Goal: Task Accomplishment & Management: Use online tool/utility

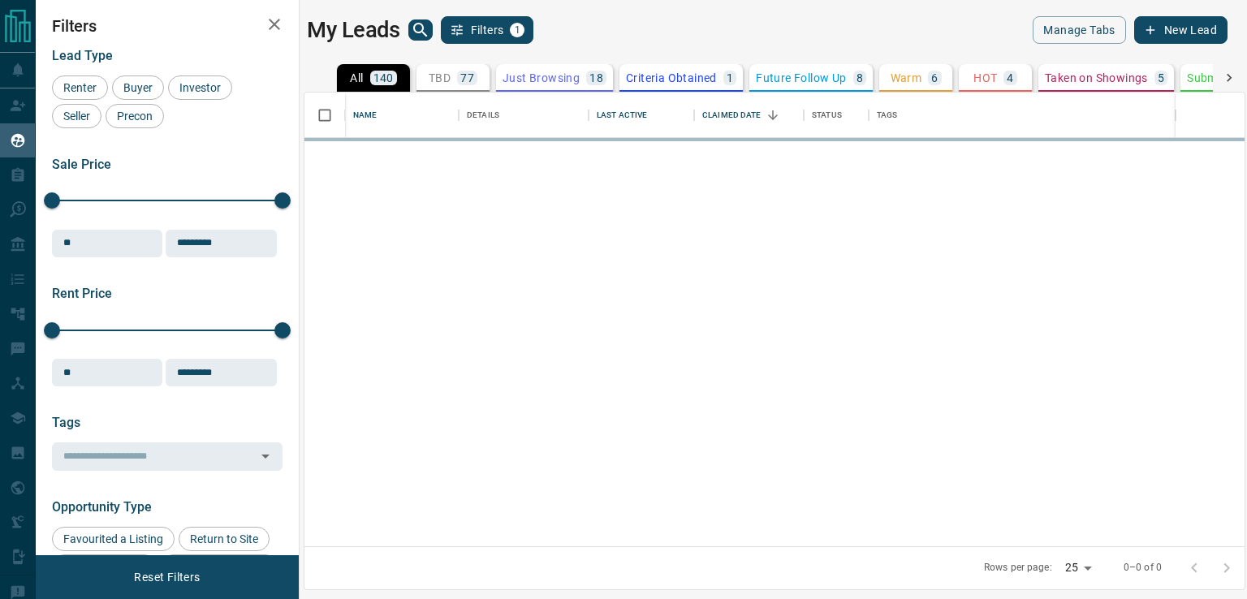
scroll to position [442, 928]
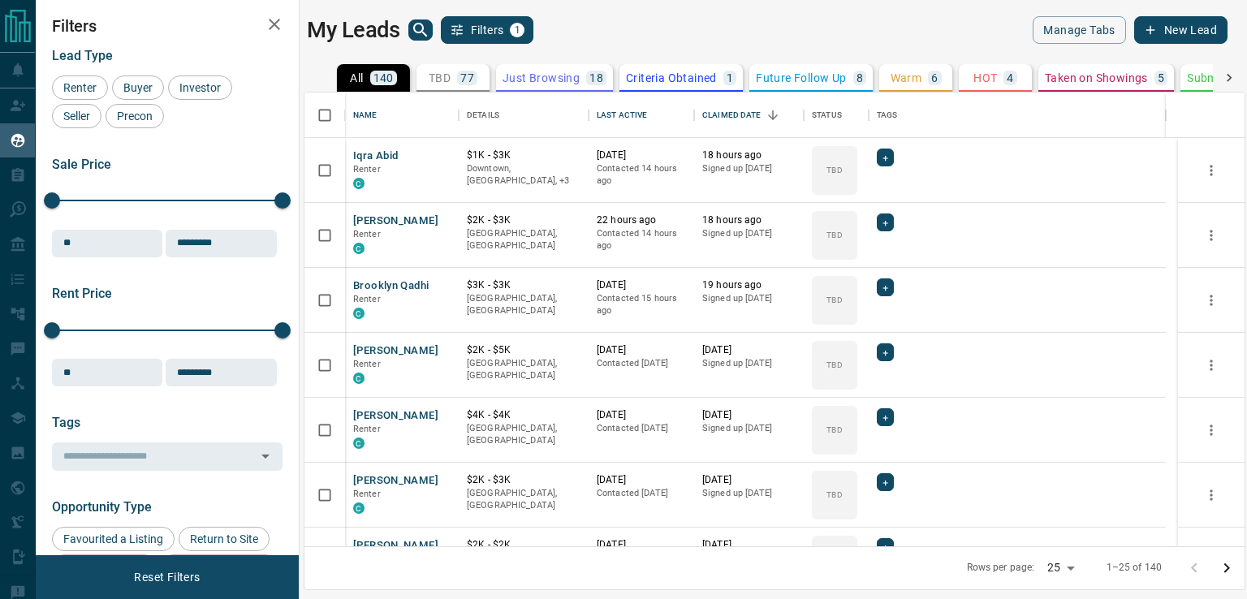
click at [973, 75] on p "HOT" at bounding box center [985, 77] width 24 height 11
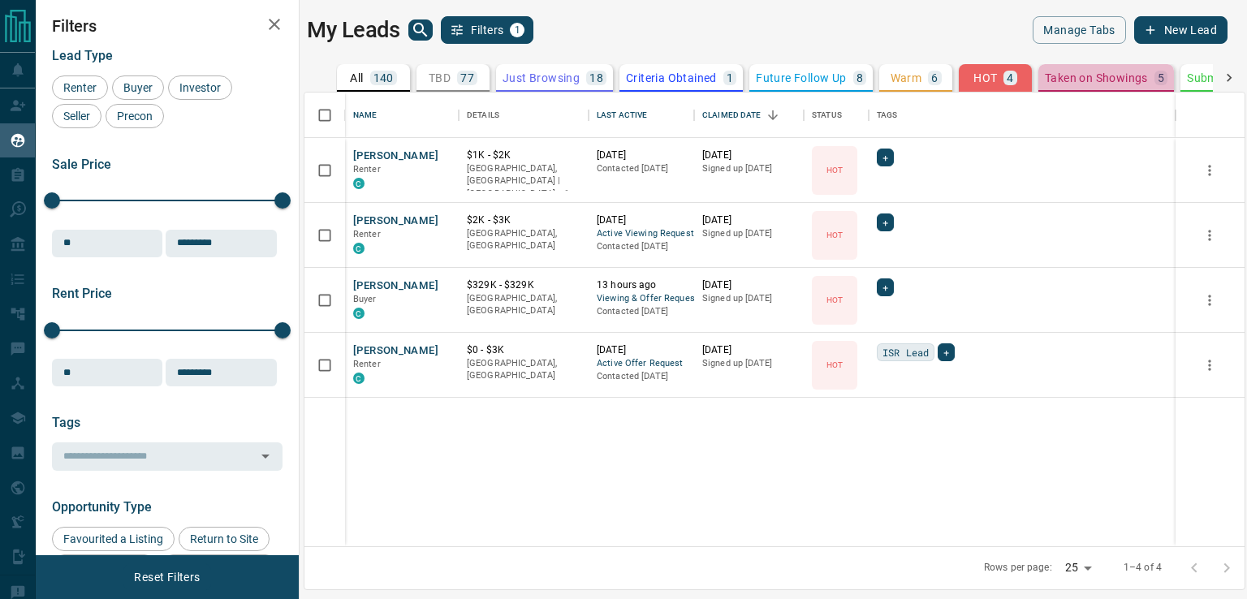
click at [1071, 68] on button "Taken on Showings 5" at bounding box center [1106, 78] width 136 height 28
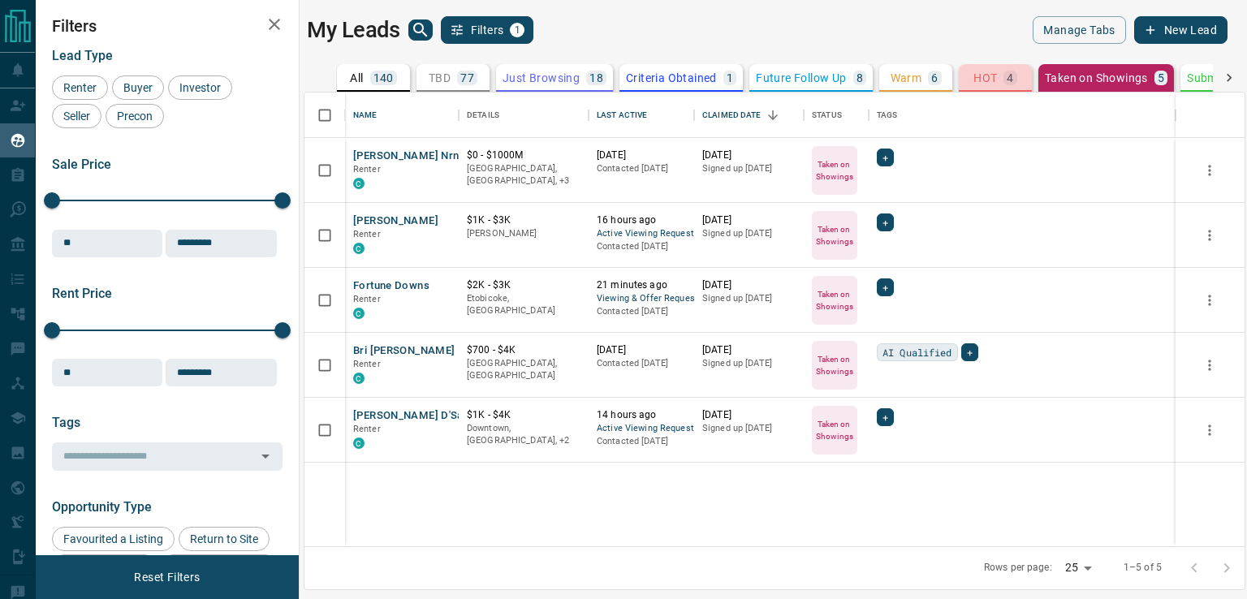
click at [986, 78] on p "HOT" at bounding box center [985, 77] width 24 height 11
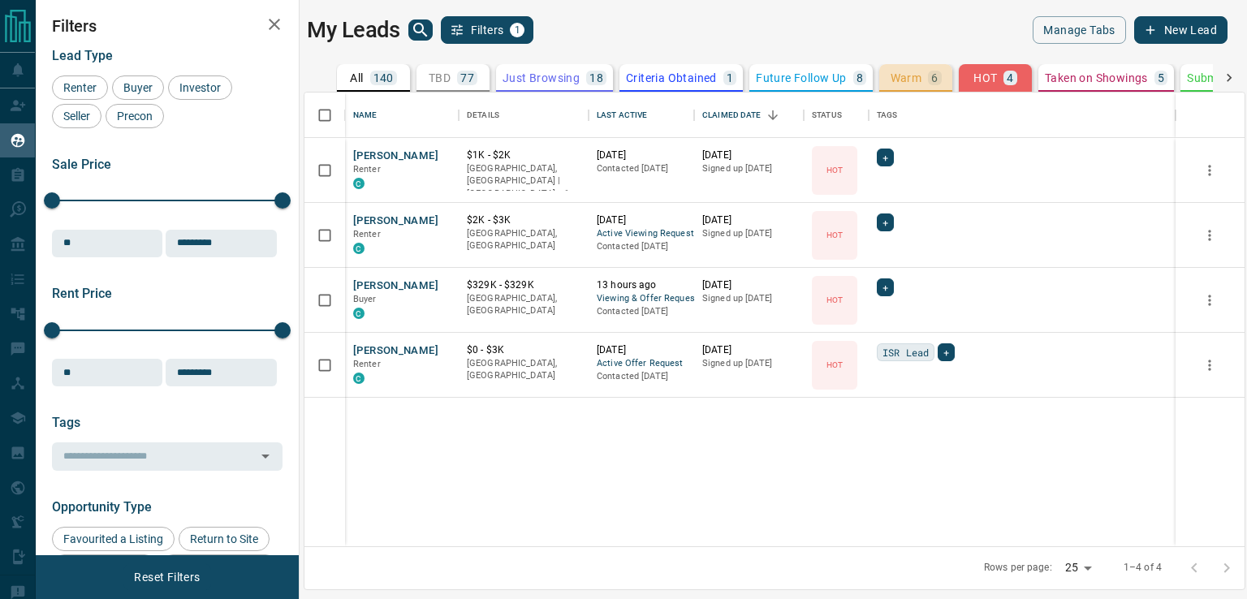
click at [922, 77] on div "Warm 6" at bounding box center [915, 78] width 51 height 15
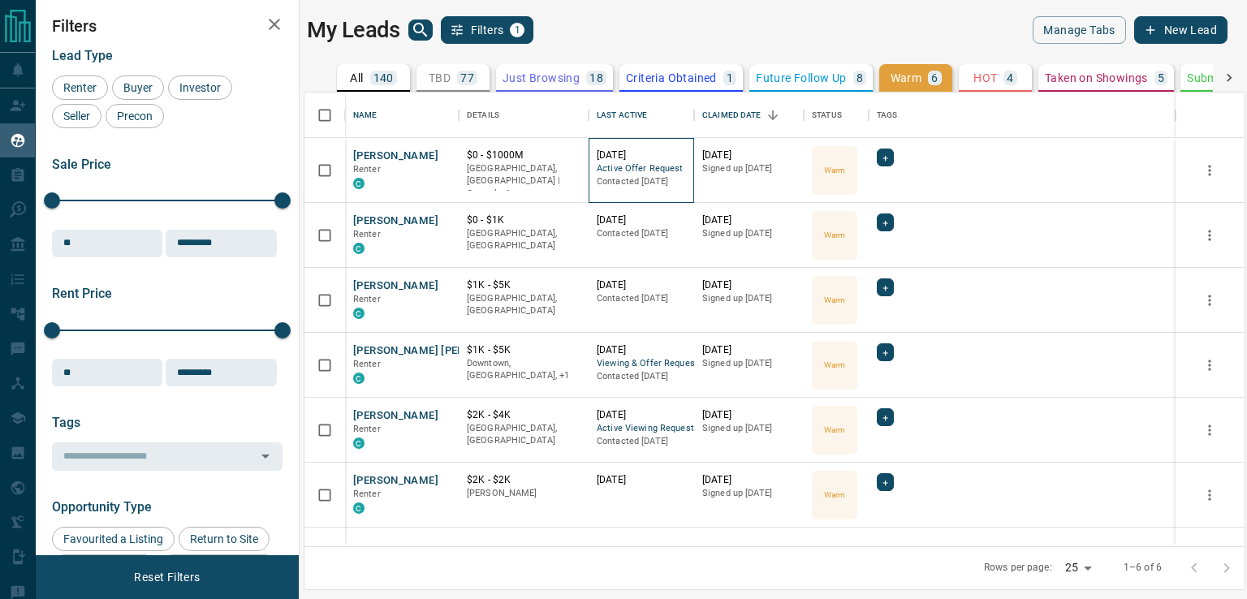
click at [630, 157] on p "[DATE]" at bounding box center [641, 156] width 89 height 14
click at [396, 157] on button "[PERSON_NAME]" at bounding box center [395, 156] width 85 height 15
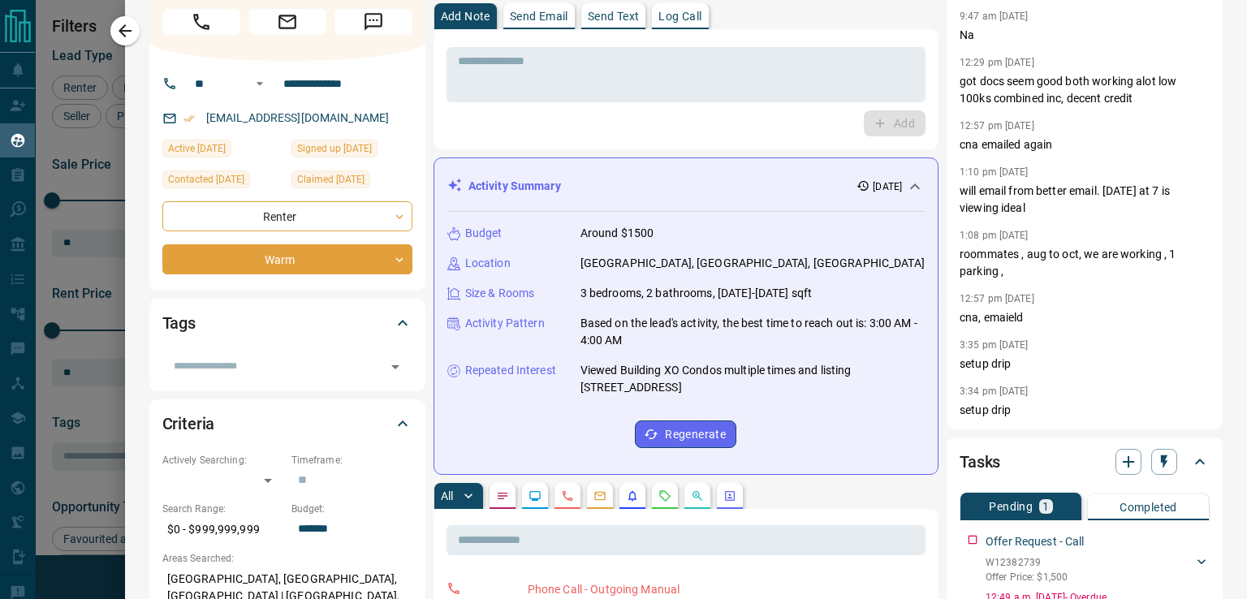
scroll to position [0, 0]
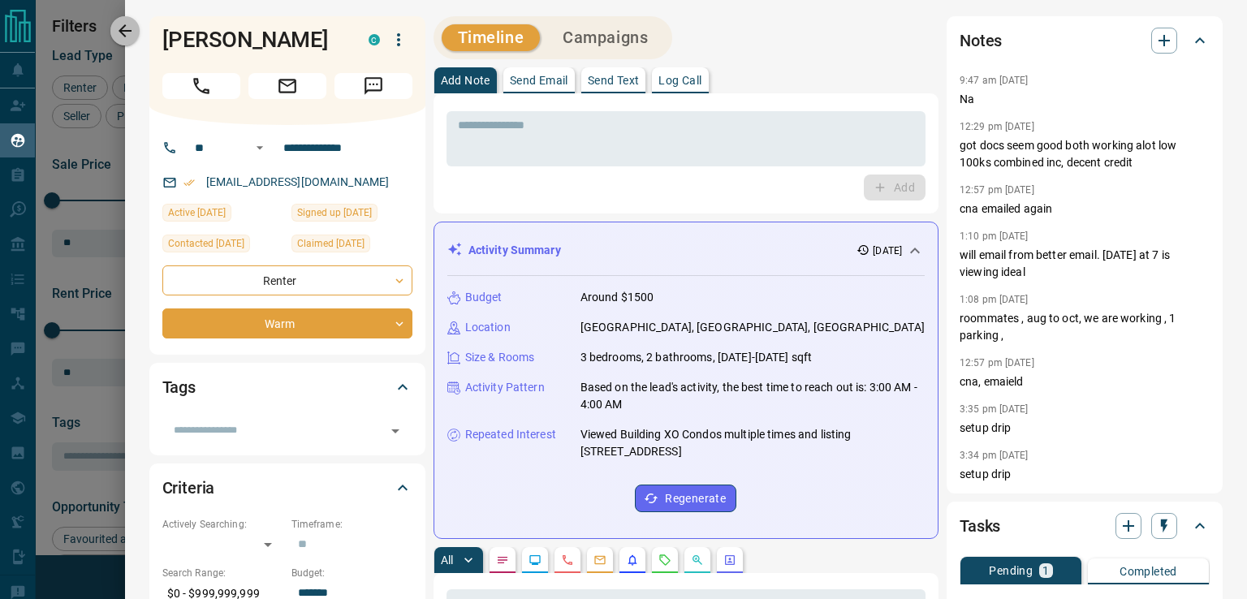
click at [122, 33] on icon "button" at bounding box center [125, 30] width 13 height 13
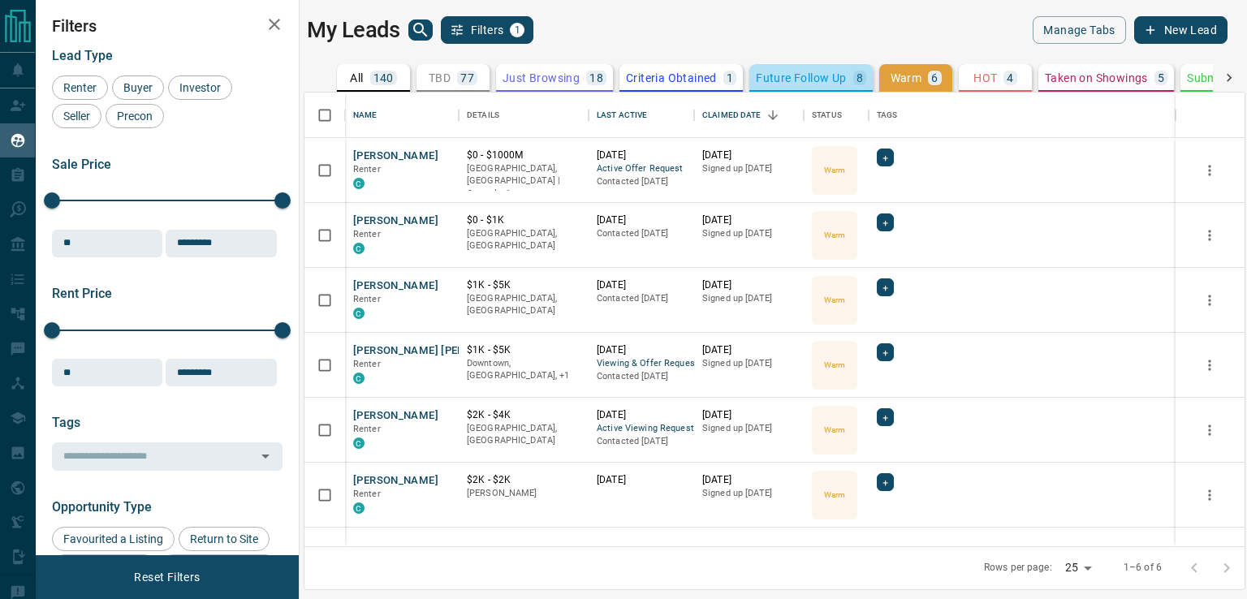
click at [775, 76] on p "Future Follow Up" at bounding box center [801, 77] width 90 height 11
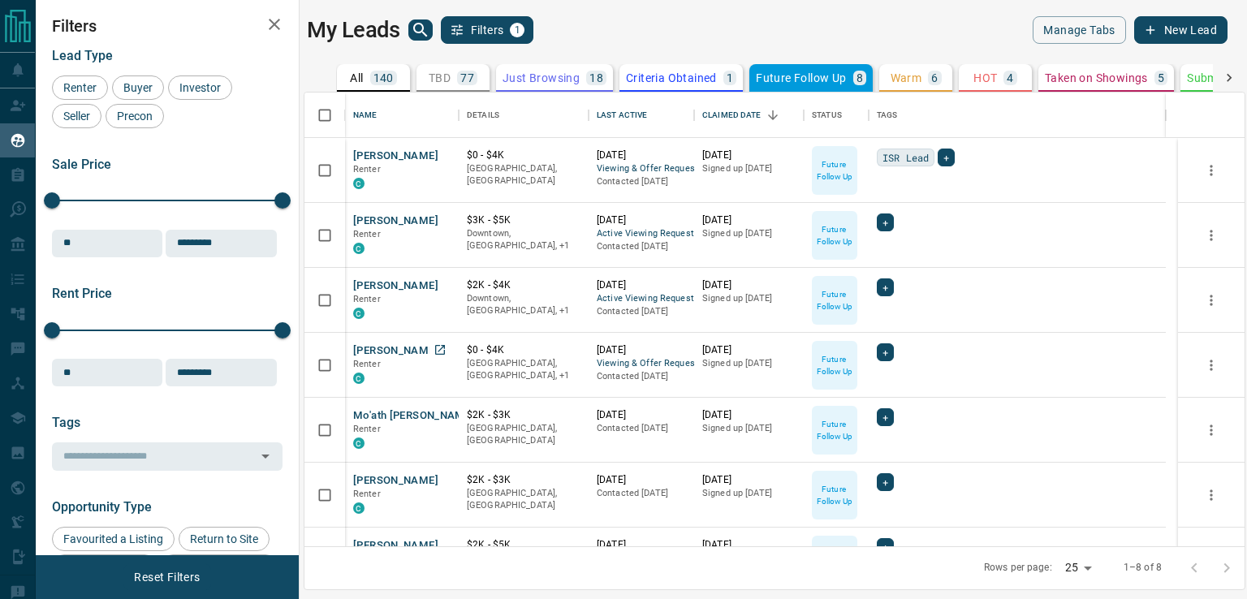
scroll to position [110, 0]
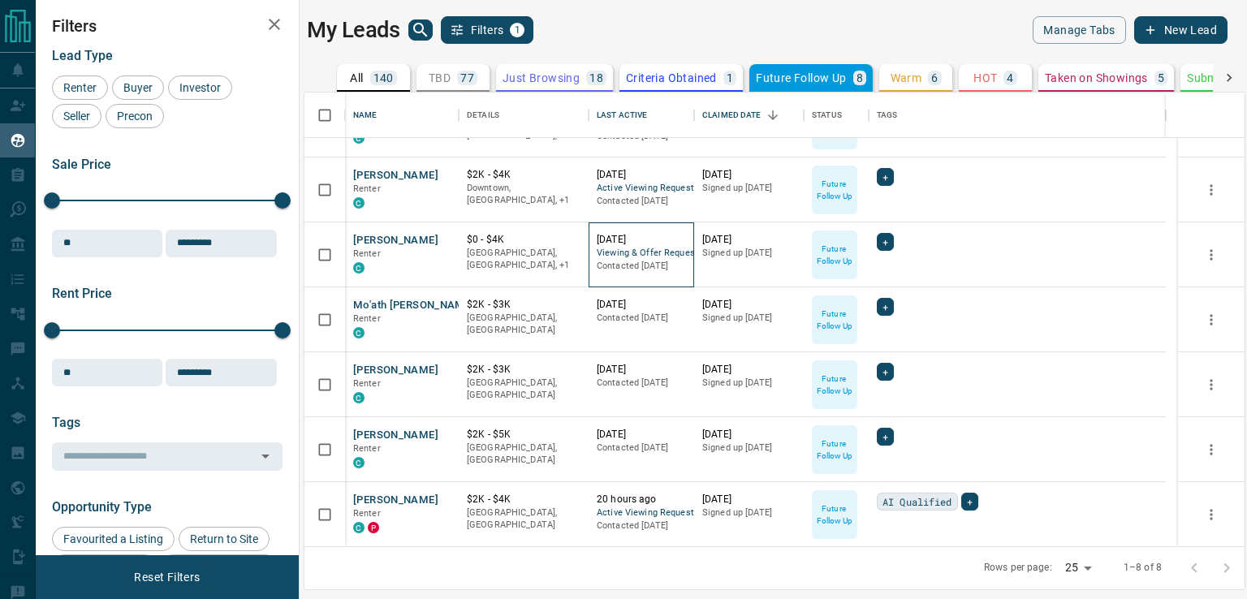
click at [665, 251] on span "Viewing & Offer Request" at bounding box center [641, 254] width 89 height 14
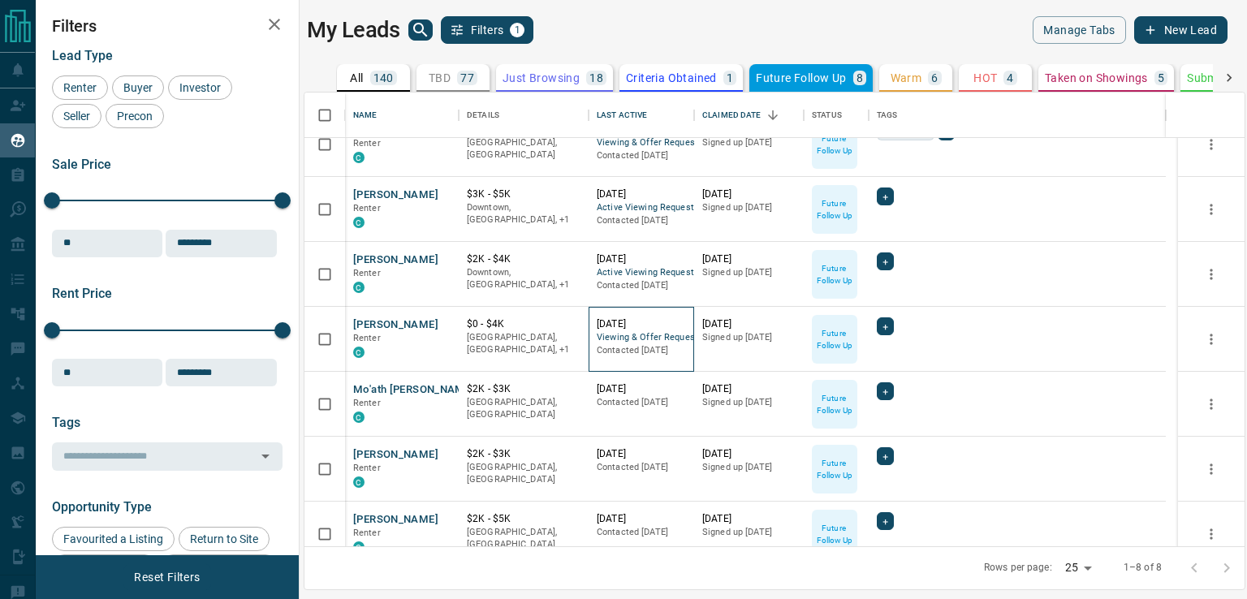
scroll to position [0, 0]
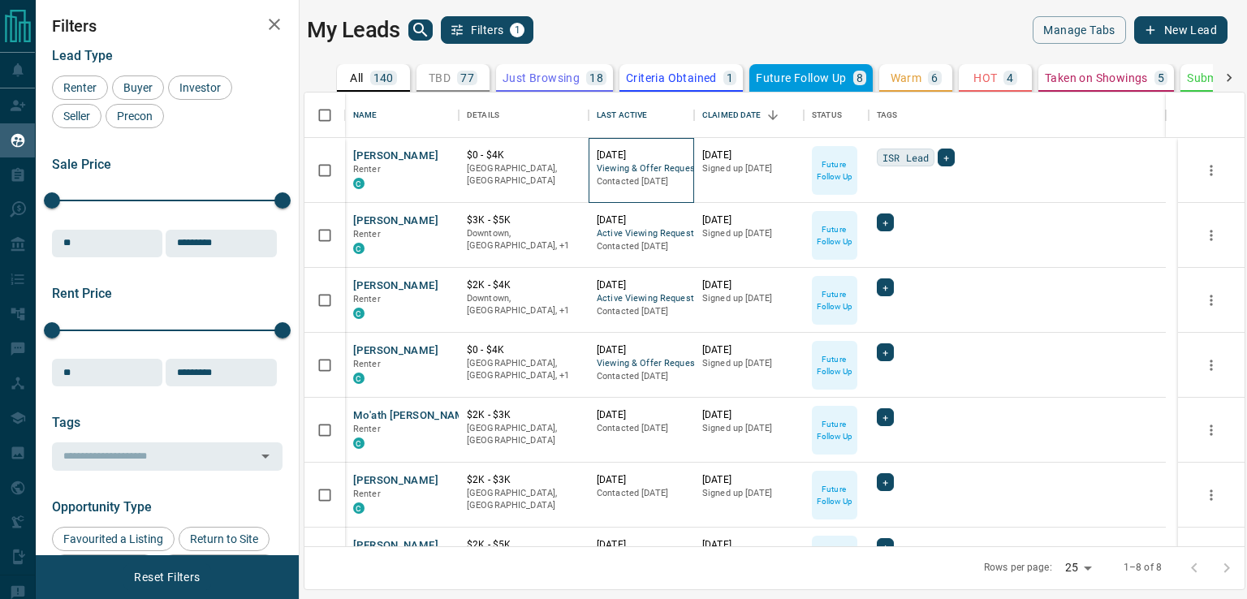
click at [659, 168] on span "Viewing & Offer Request" at bounding box center [641, 169] width 89 height 14
click at [709, 74] on p "Criteria Obtained" at bounding box center [671, 77] width 91 height 11
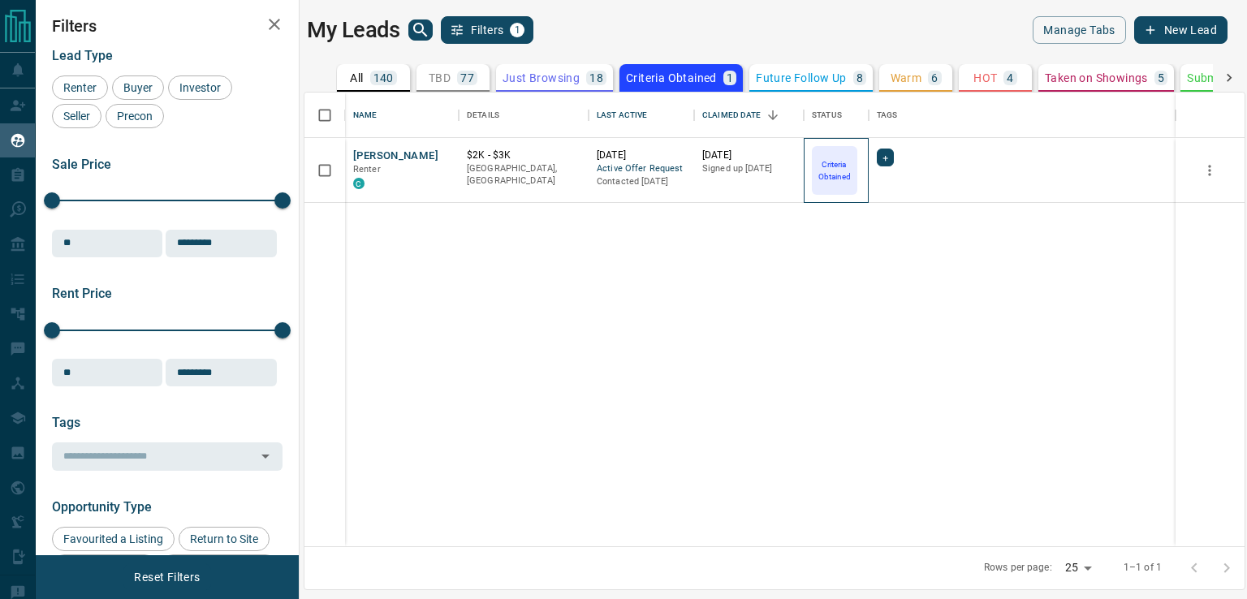
click at [849, 166] on p "Criteria Obtained" at bounding box center [834, 170] width 42 height 24
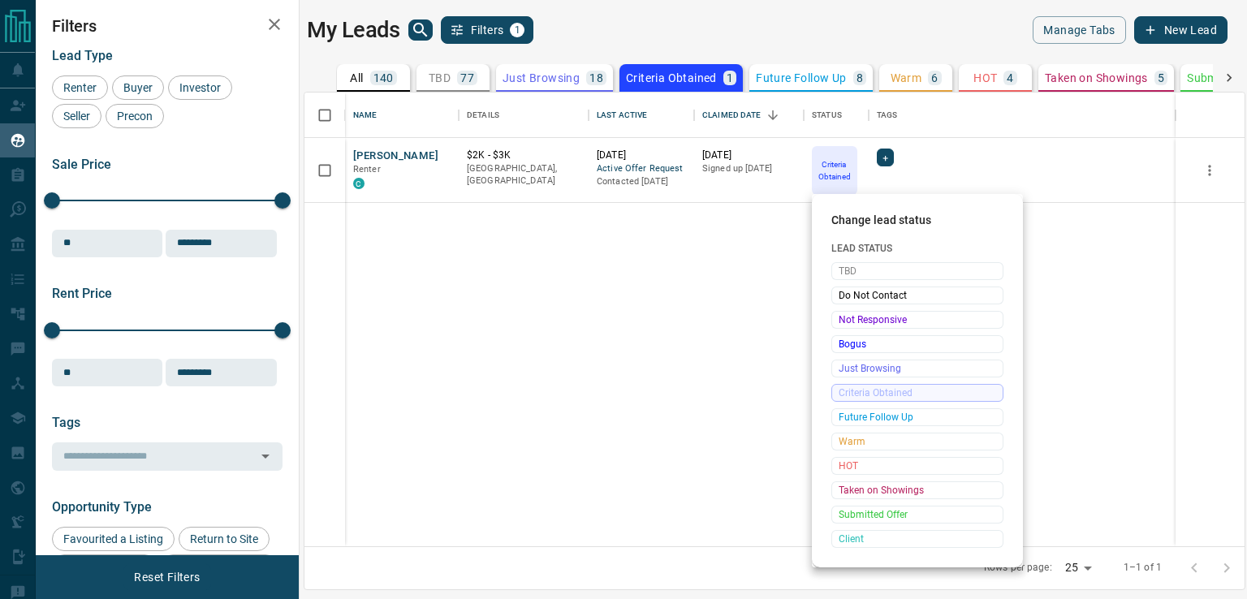
click at [873, 362] on span "Just Browsing" at bounding box center [917, 368] width 157 height 16
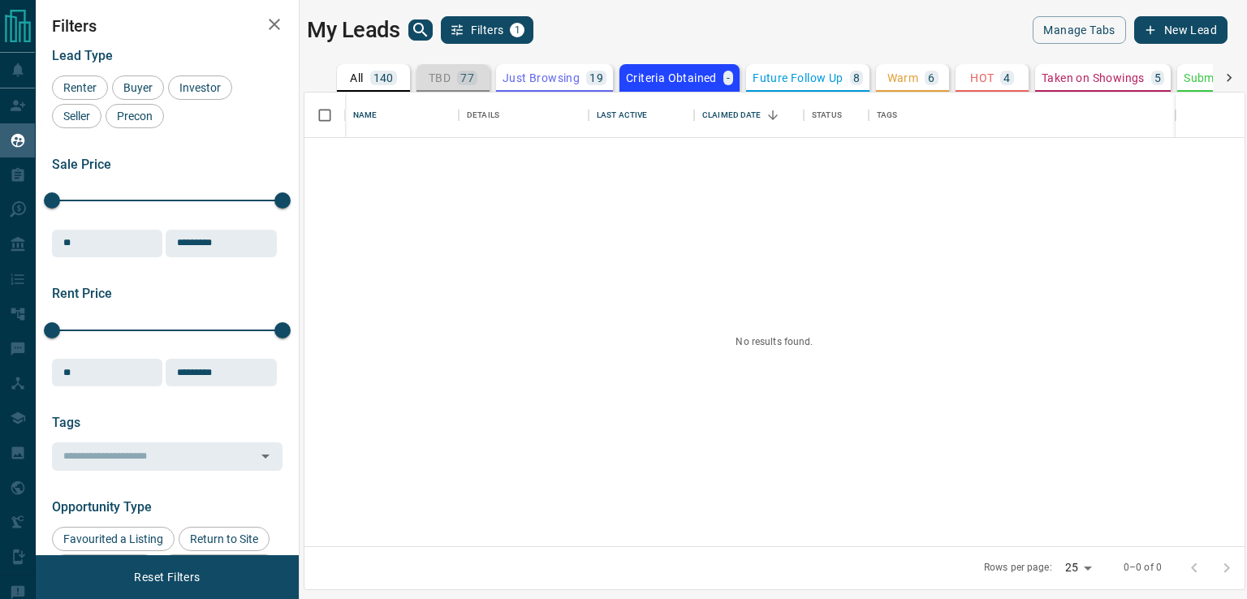
click at [451, 84] on div "TBD 77" at bounding box center [453, 78] width 49 height 15
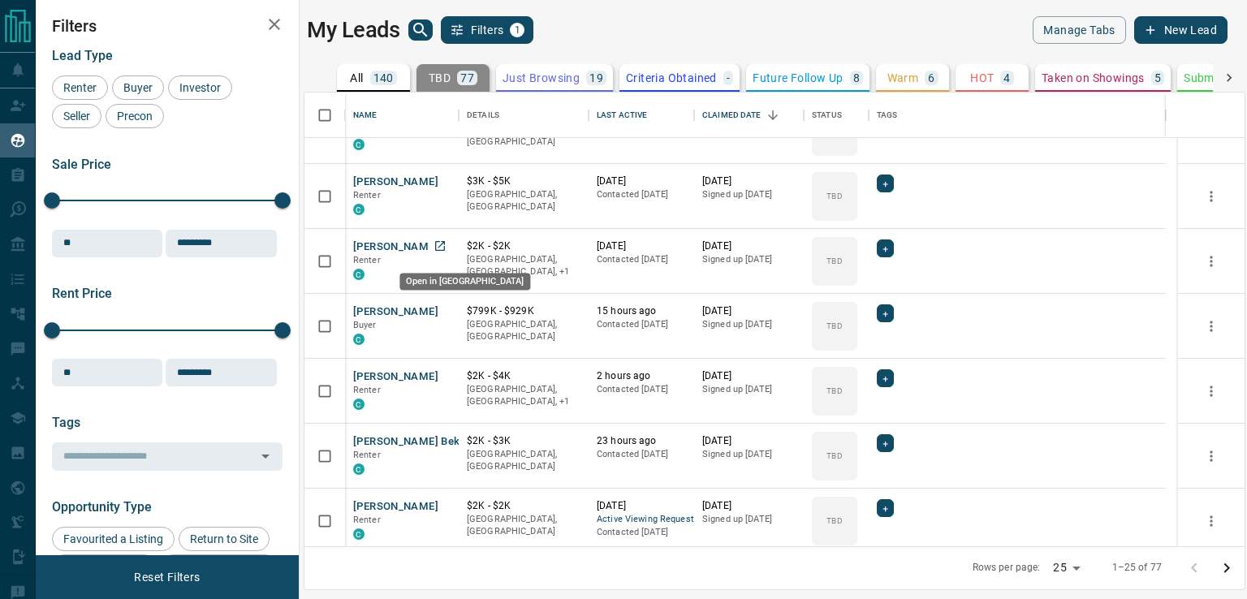
scroll to position [695, 0]
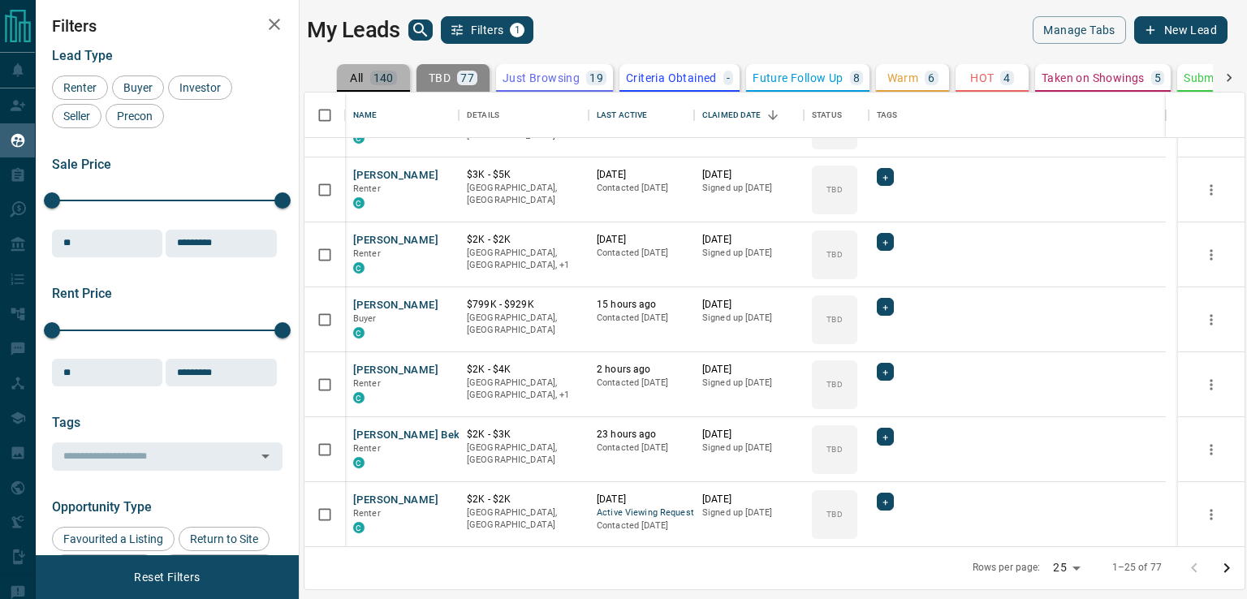
click at [374, 84] on div "140" at bounding box center [383, 78] width 27 height 15
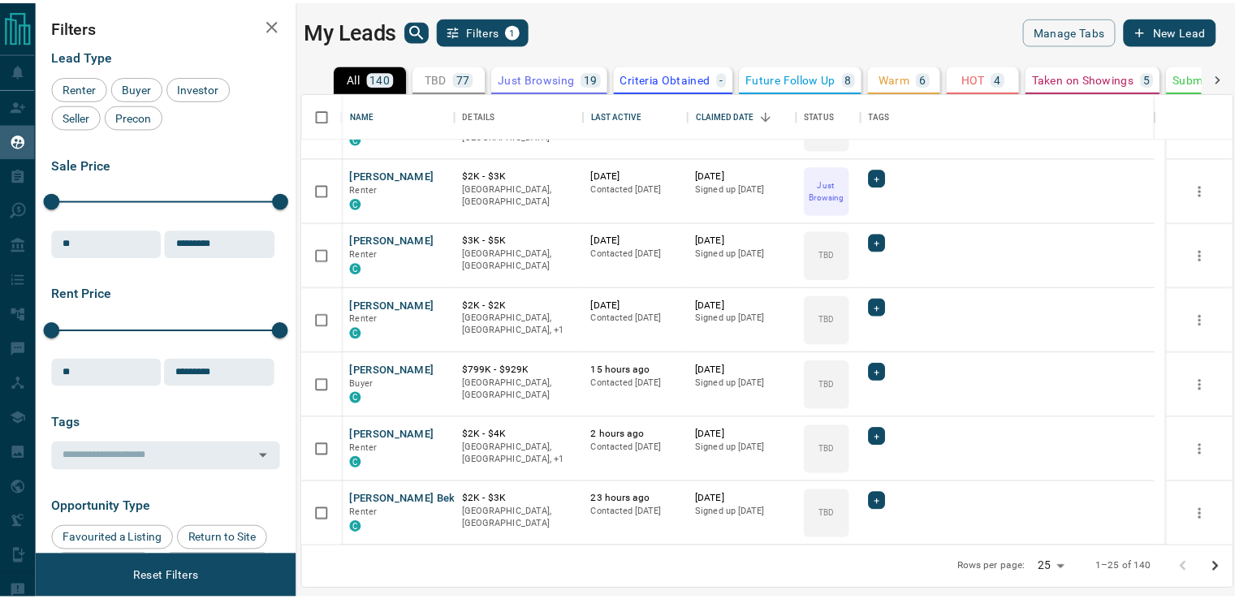
scroll to position [565, 0]
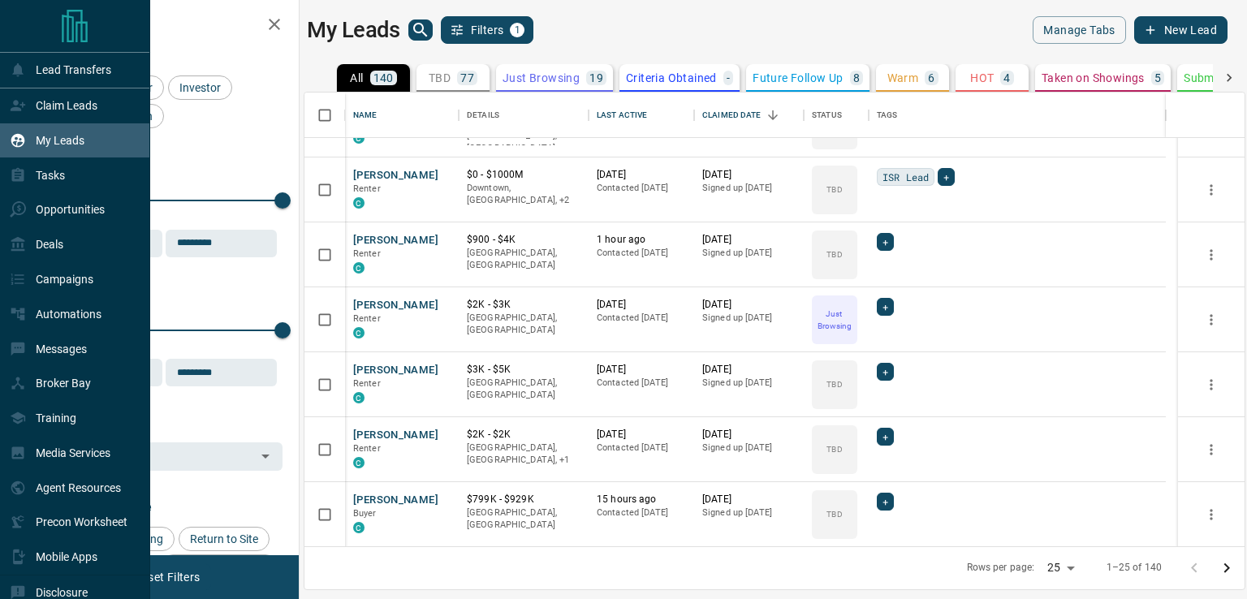
click at [32, 114] on div "Claim Leads" at bounding box center [54, 106] width 88 height 27
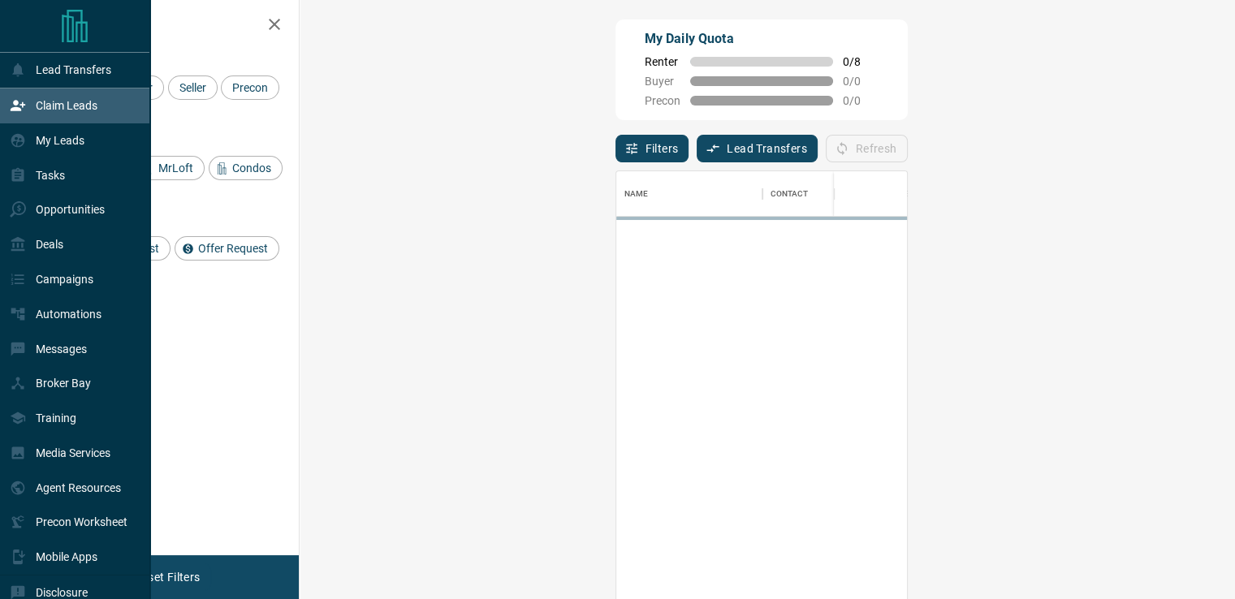
scroll to position [441, 887]
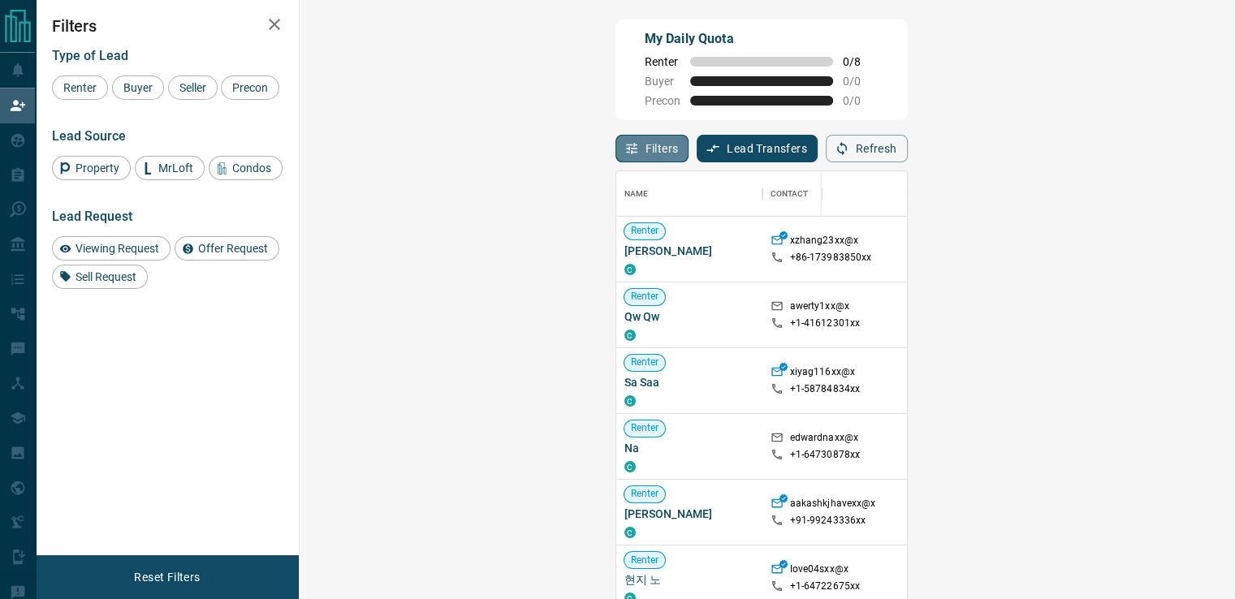
click at [615, 155] on button "Filters" at bounding box center [652, 149] width 74 height 28
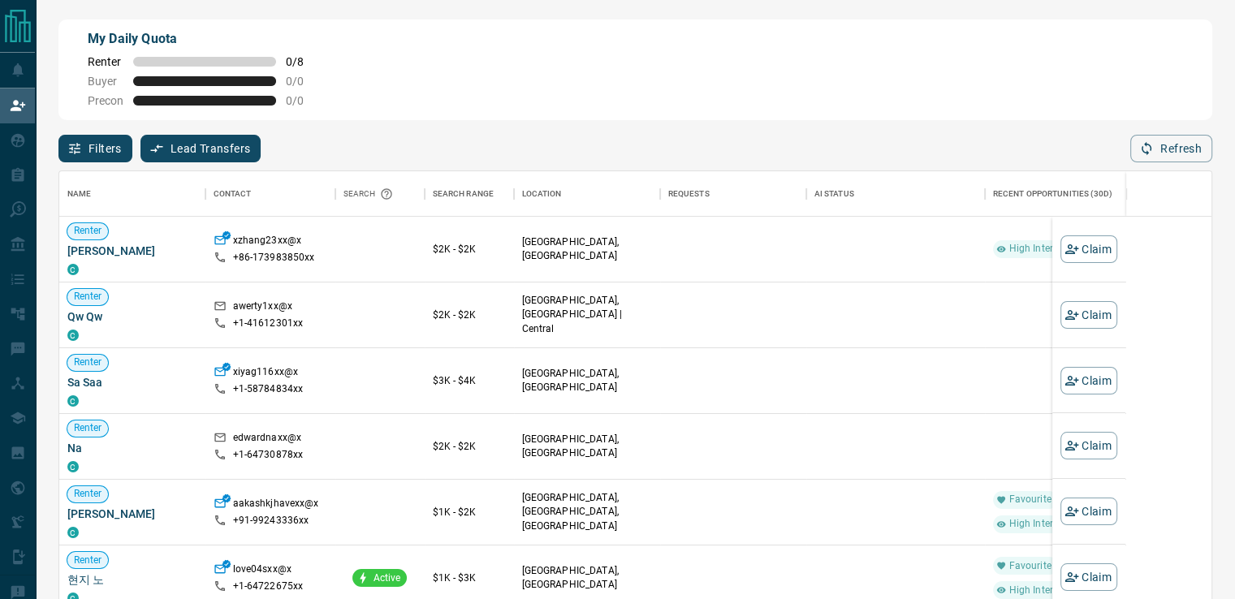
scroll to position [441, 1140]
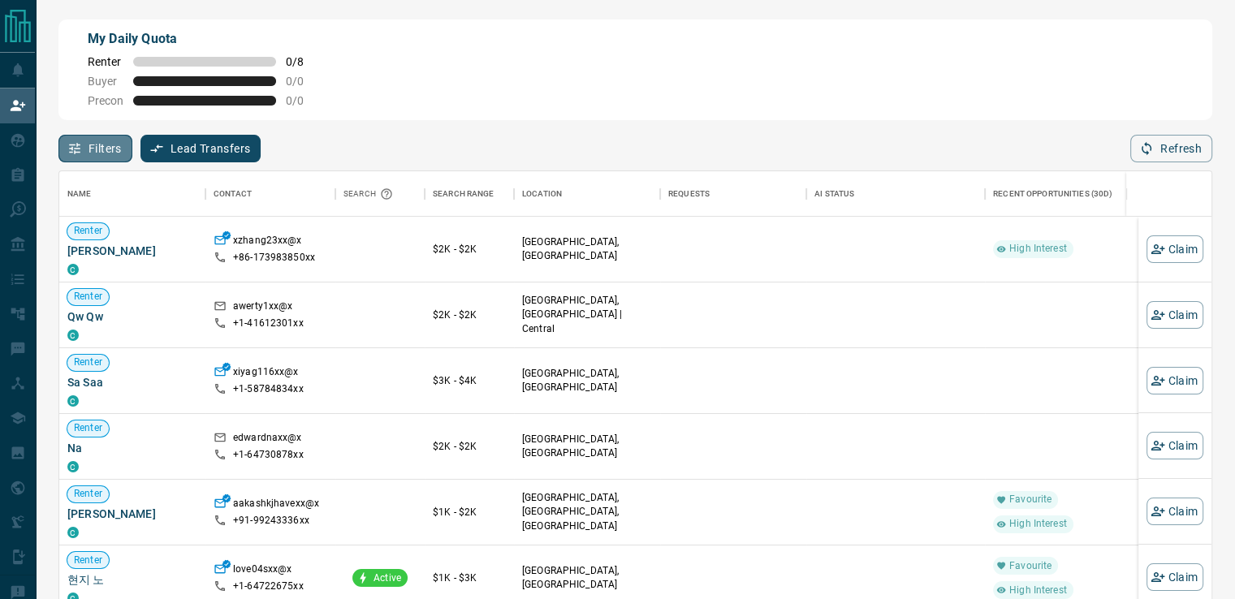
click at [101, 148] on button "Filters" at bounding box center [95, 149] width 74 height 28
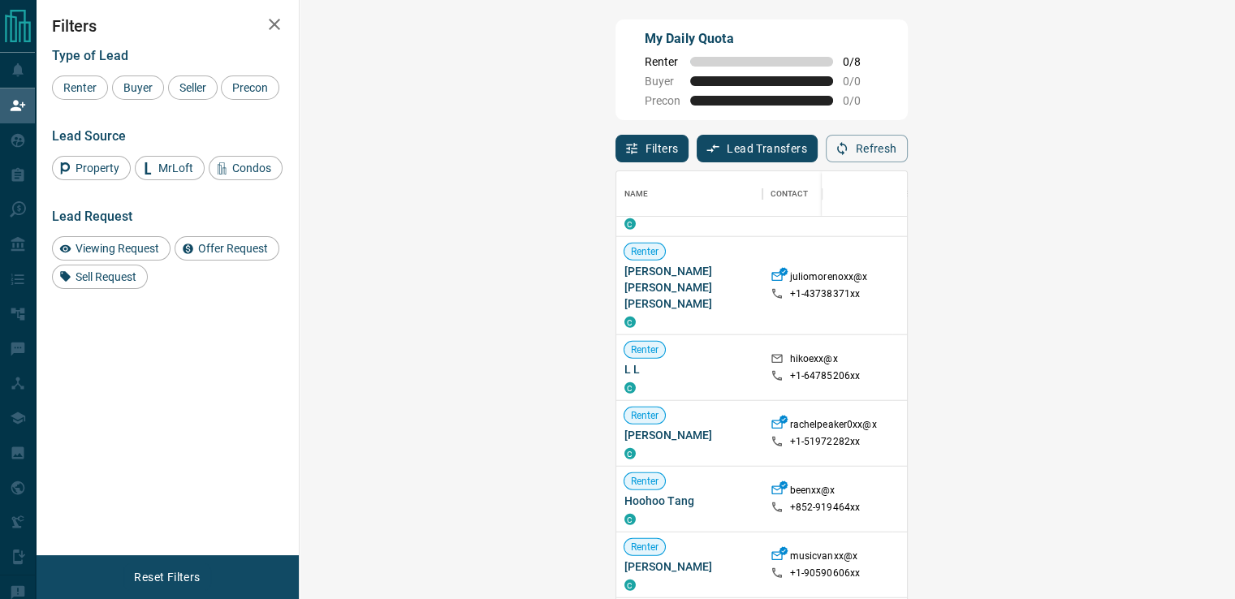
scroll to position [441, 0]
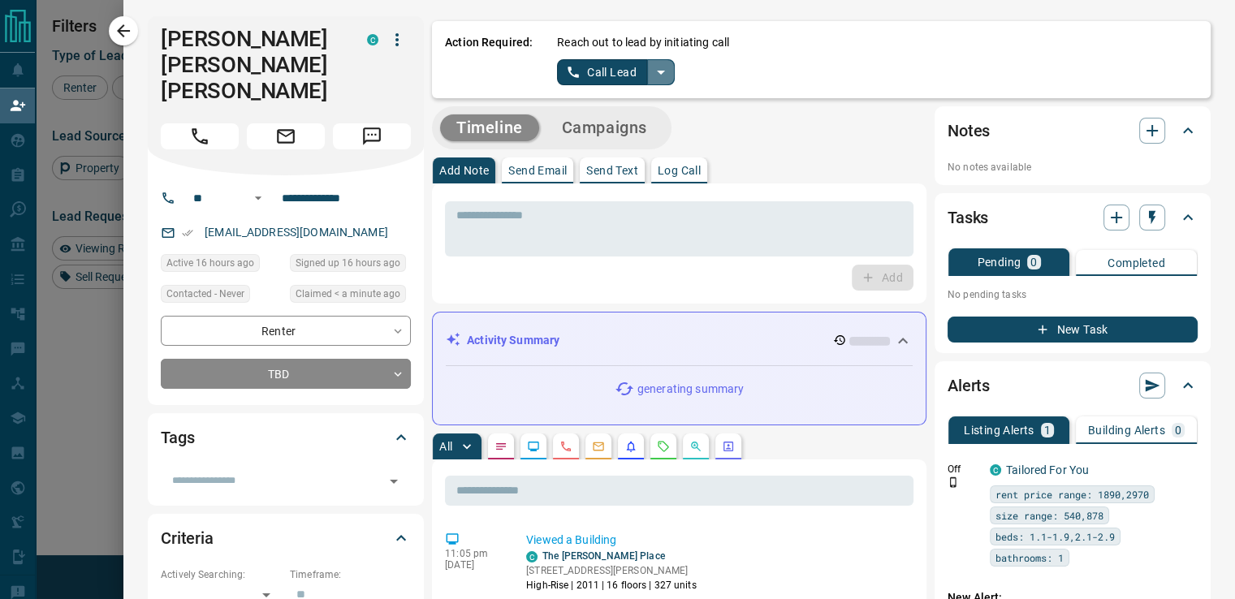
click at [651, 68] on icon "split button" at bounding box center [660, 72] width 19 height 19
click at [602, 120] on li "Log Manual Call" at bounding box center [614, 128] width 99 height 24
click at [613, 78] on button "Log Manual Call" at bounding box center [610, 72] width 107 height 26
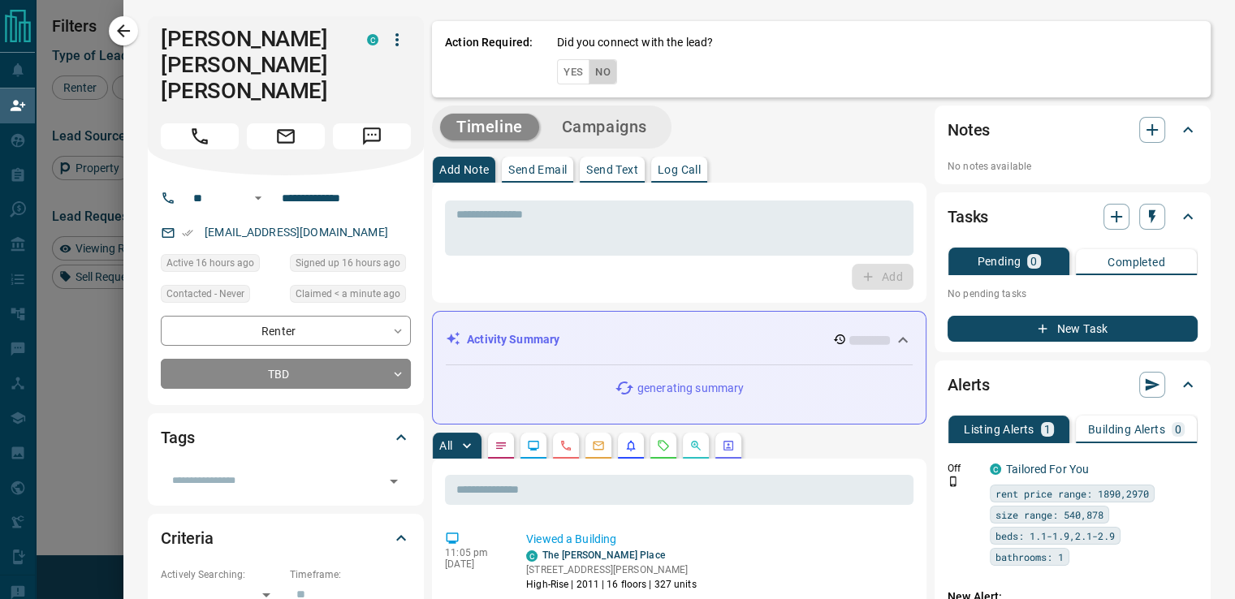
click at [601, 75] on button "No" at bounding box center [603, 71] width 28 height 25
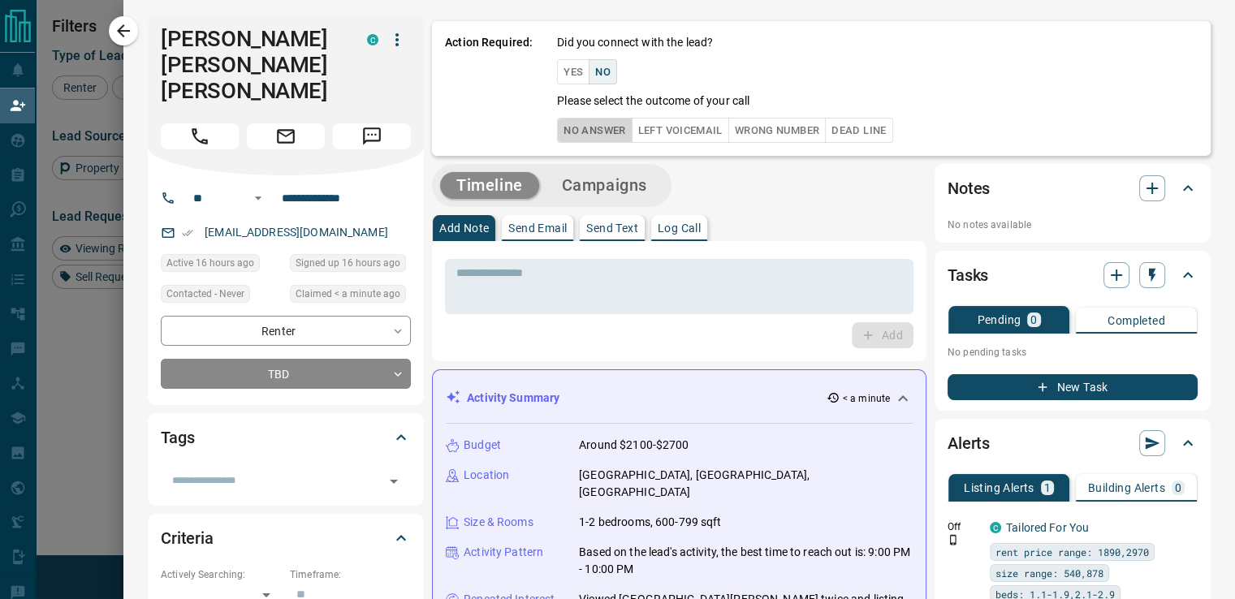
click at [590, 135] on button "No Answer" at bounding box center [594, 130] width 75 height 25
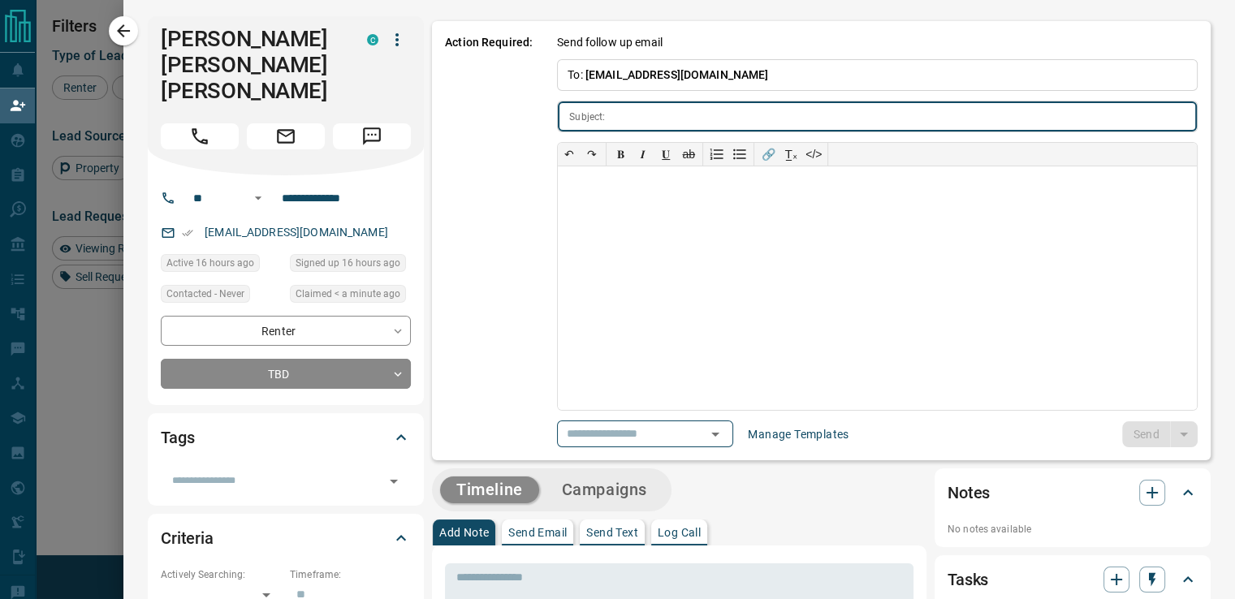
type input "**********"
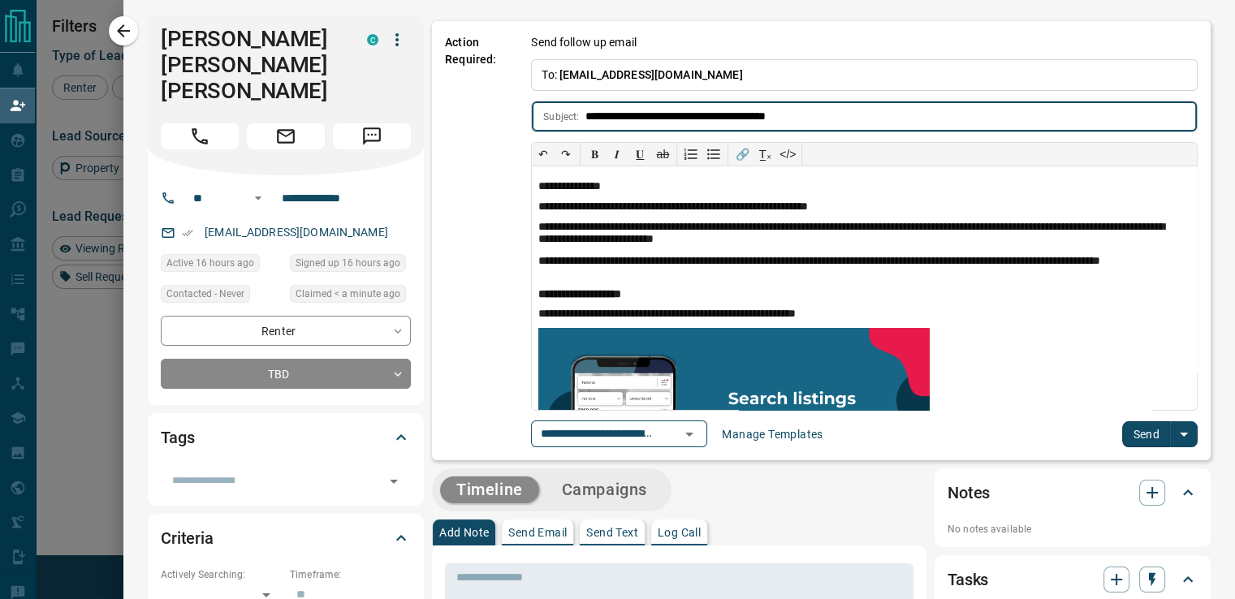
click at [639, 433] on input "**********" at bounding box center [595, 434] width 123 height 20
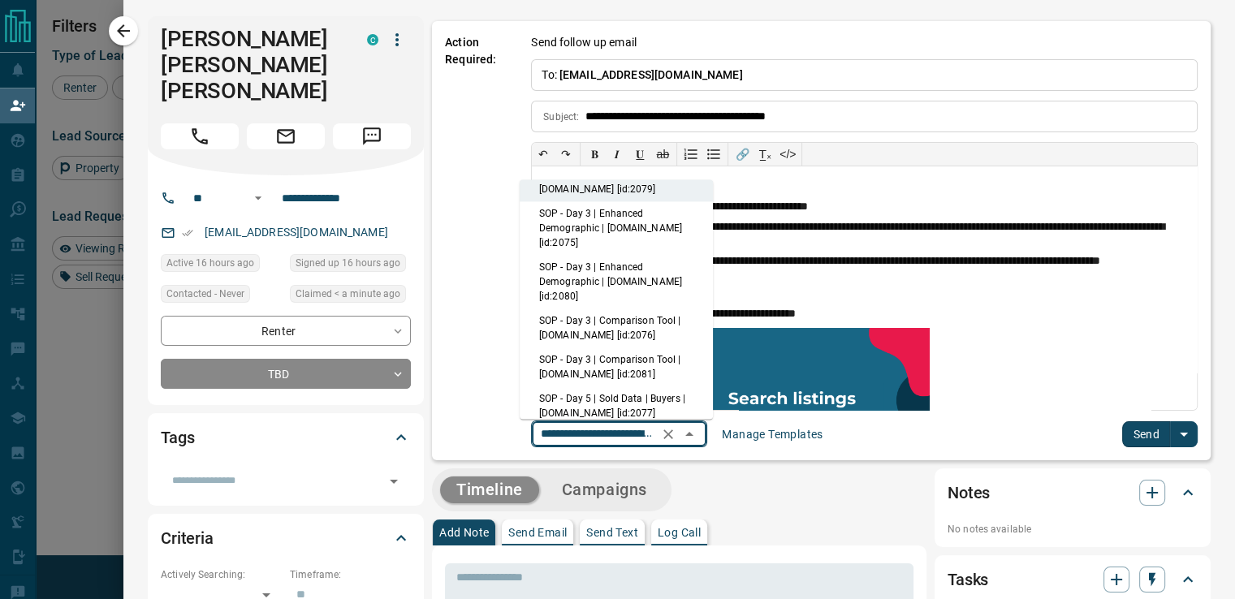
scroll to position [0, 0]
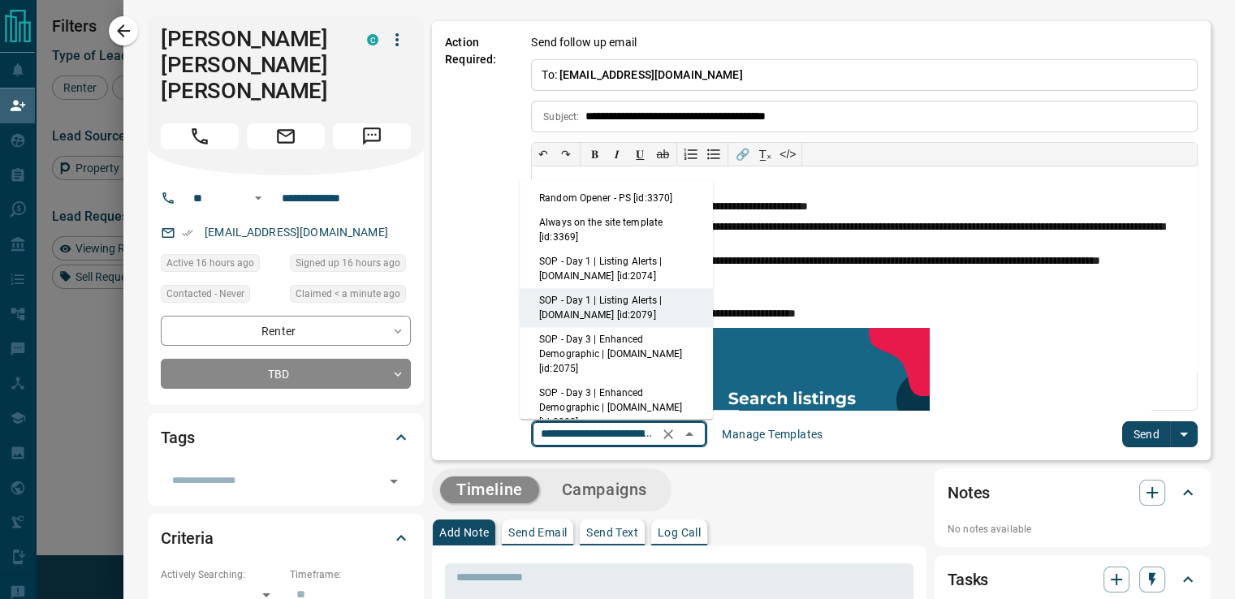
click at [601, 199] on li "Random Opener - PS [id:3370]" at bounding box center [616, 198] width 193 height 24
type input "**********"
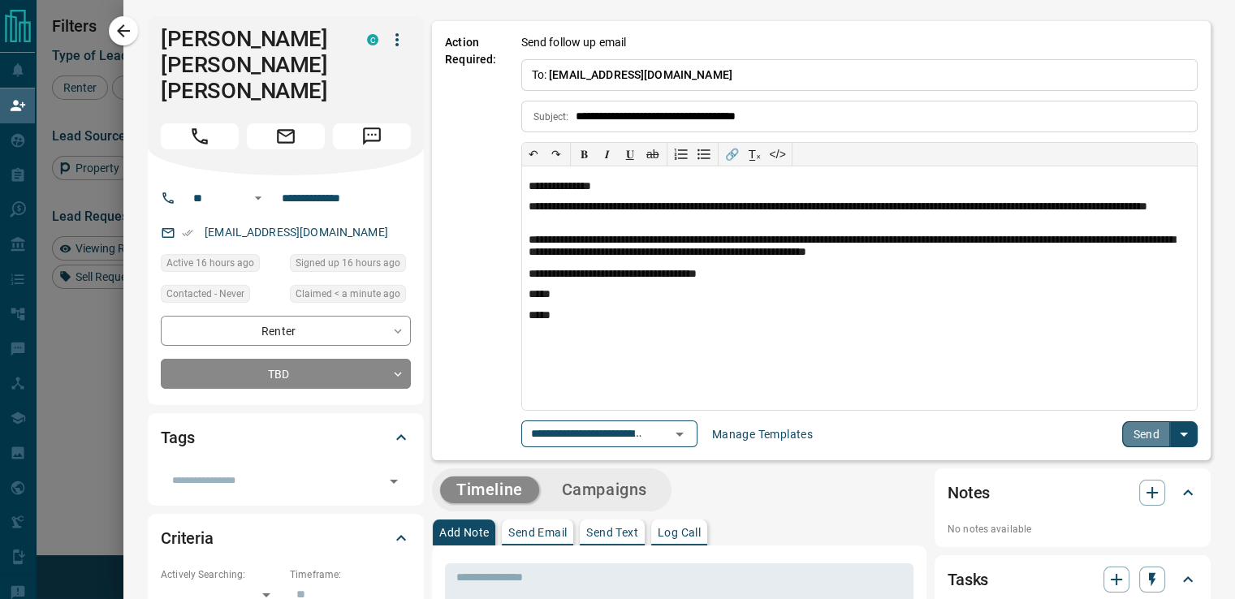
click at [1135, 435] on button "Send" at bounding box center [1146, 434] width 48 height 26
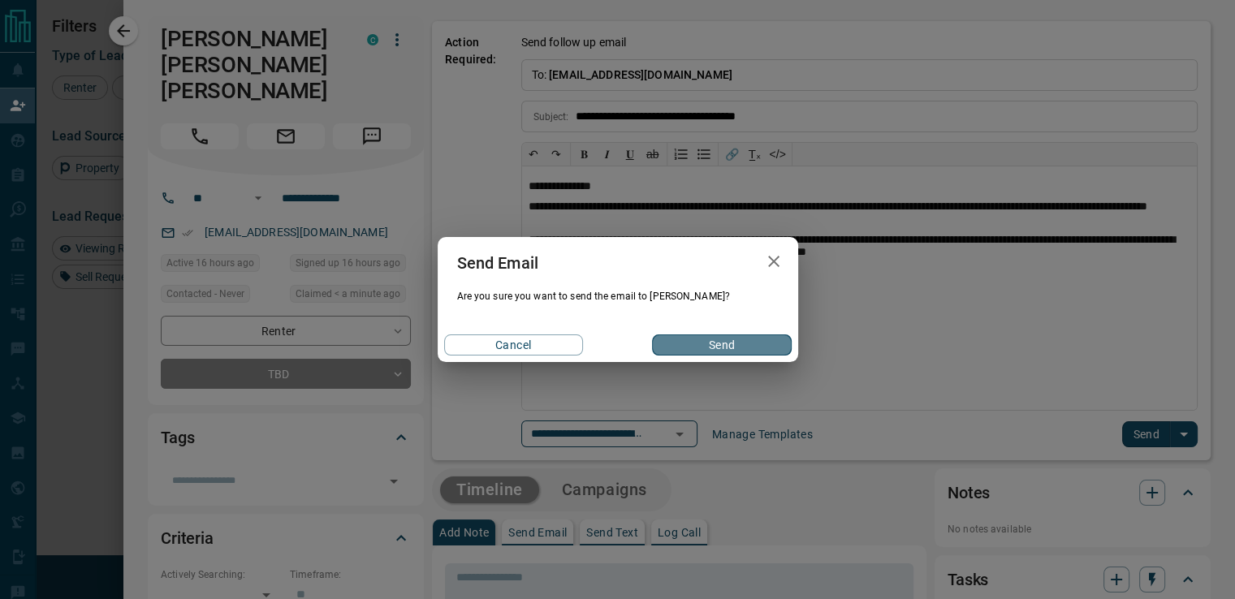
click at [731, 345] on button "Send" at bounding box center [721, 344] width 139 height 21
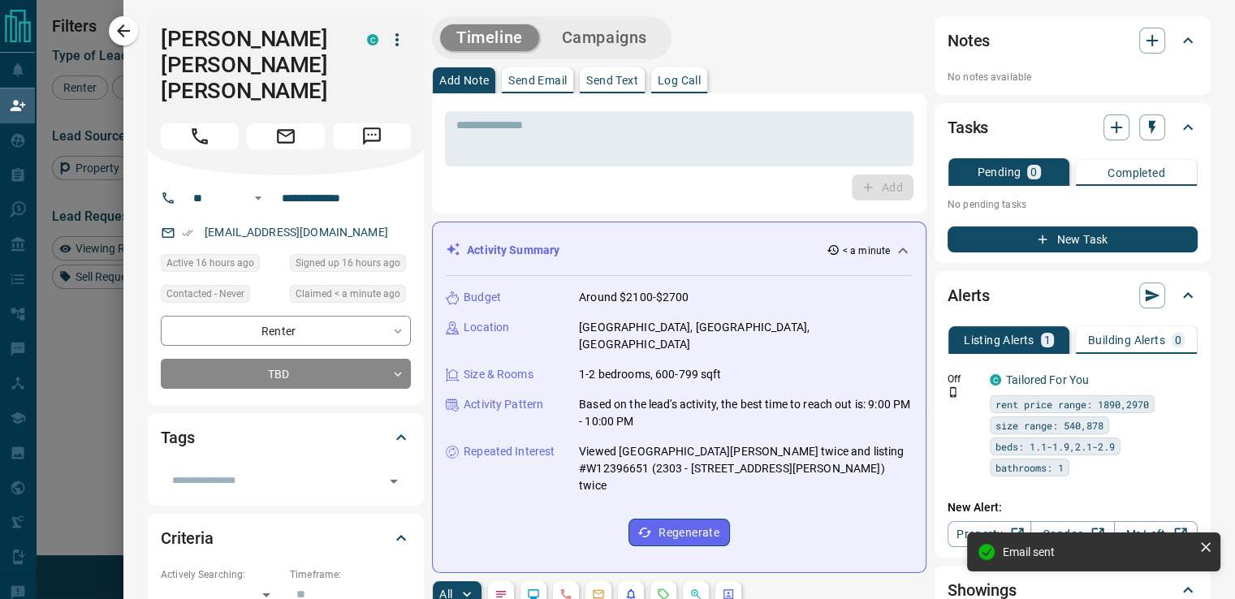
click at [74, 45] on div at bounding box center [617, 299] width 1235 height 599
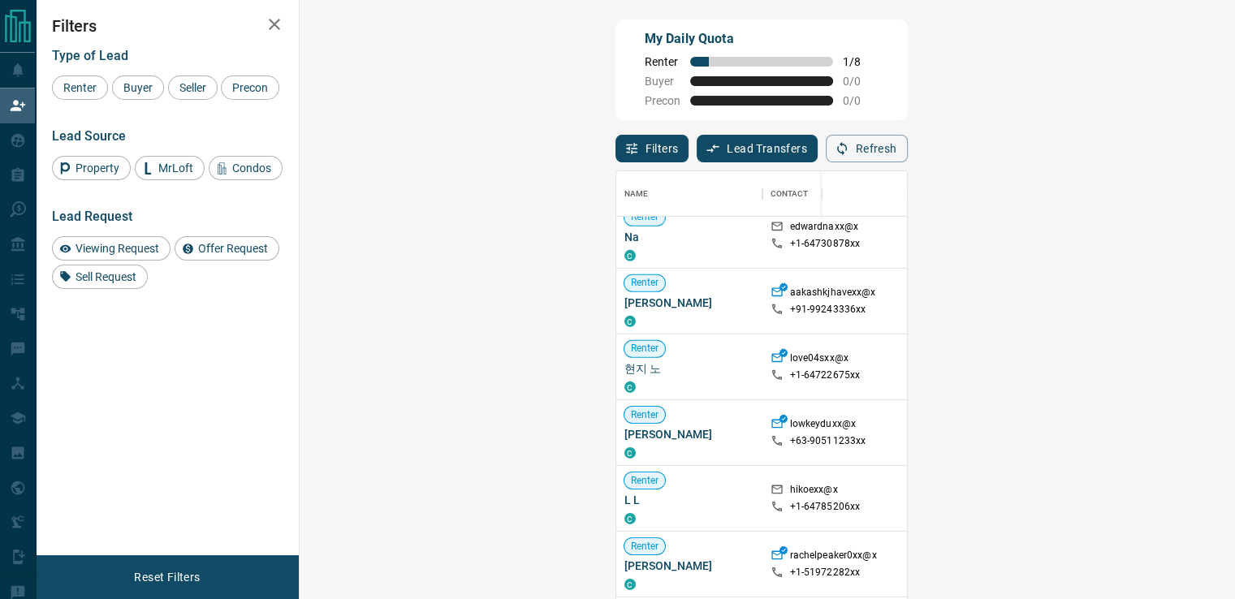
scroll to position [211, 0]
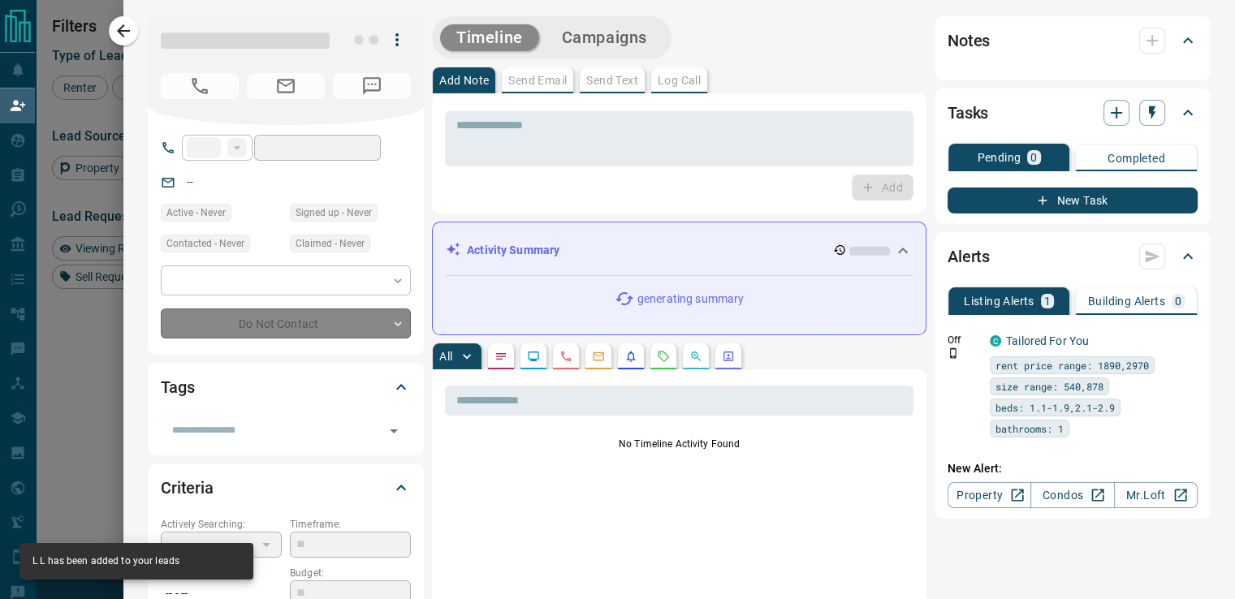
type input "**"
type input "**********"
type input "**"
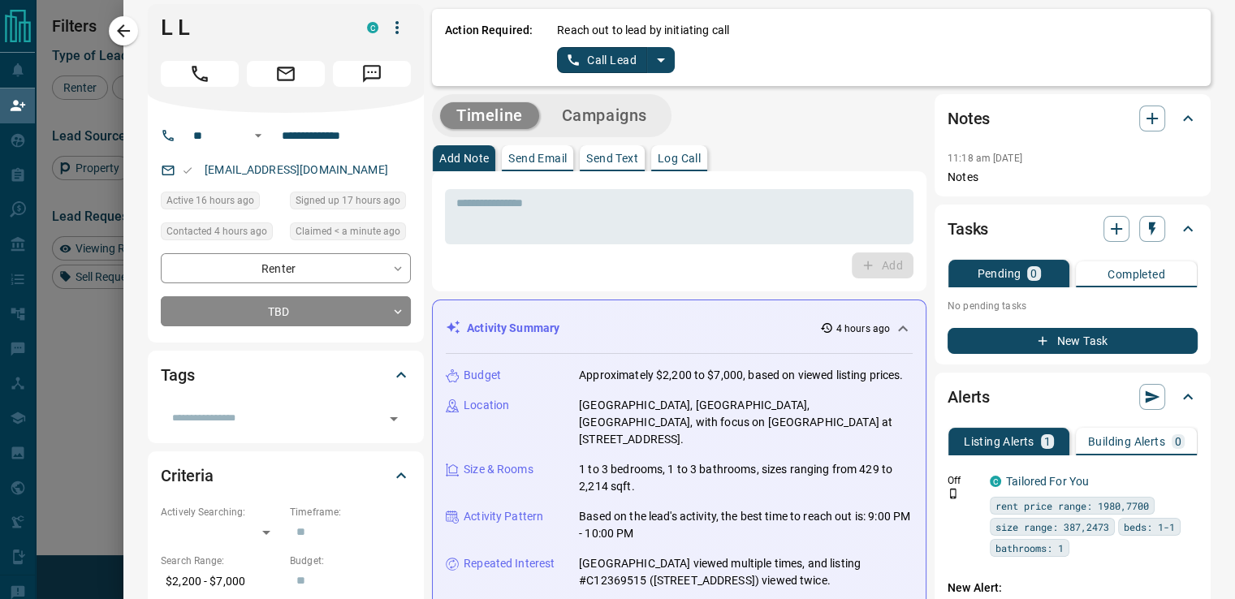
scroll to position [6, 0]
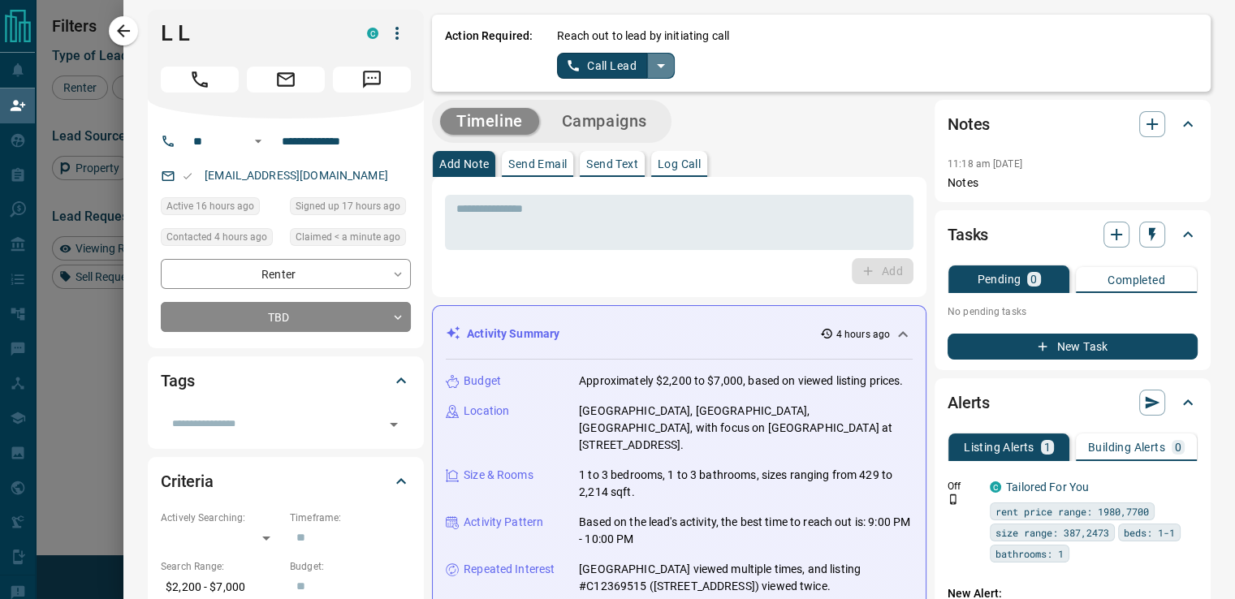
click at [647, 77] on button "split button" at bounding box center [661, 66] width 28 height 26
click at [597, 114] on li "Log Manual Call" at bounding box center [614, 122] width 99 height 24
click at [614, 59] on button "Log Manual Call" at bounding box center [610, 66] width 107 height 26
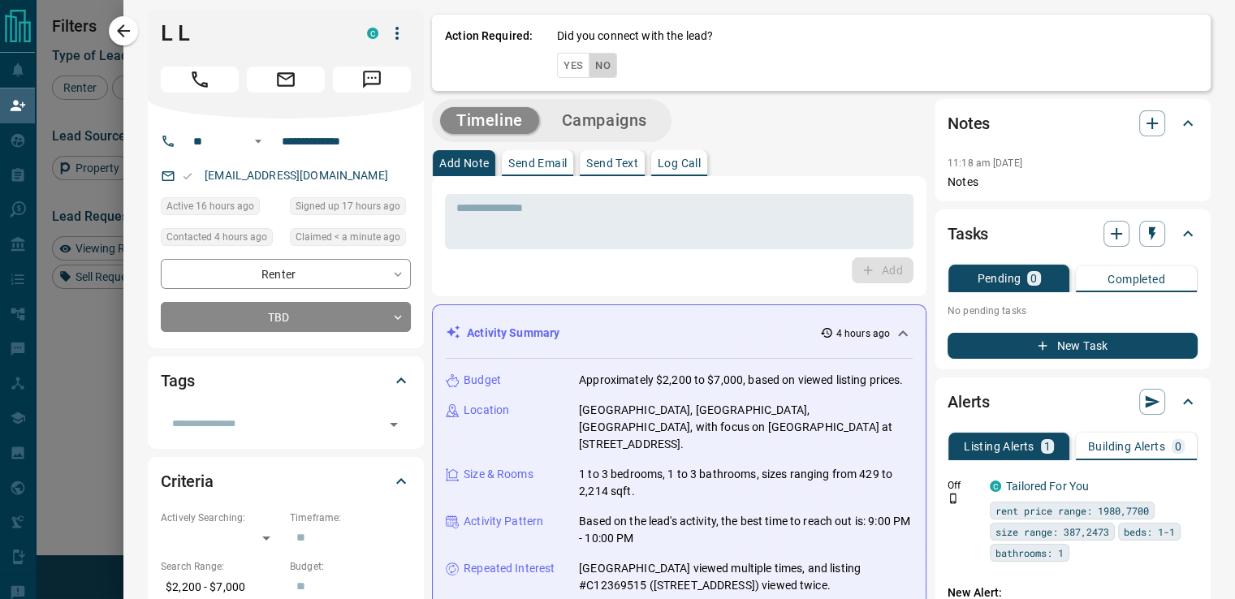
click at [598, 63] on button "No" at bounding box center [603, 65] width 28 height 25
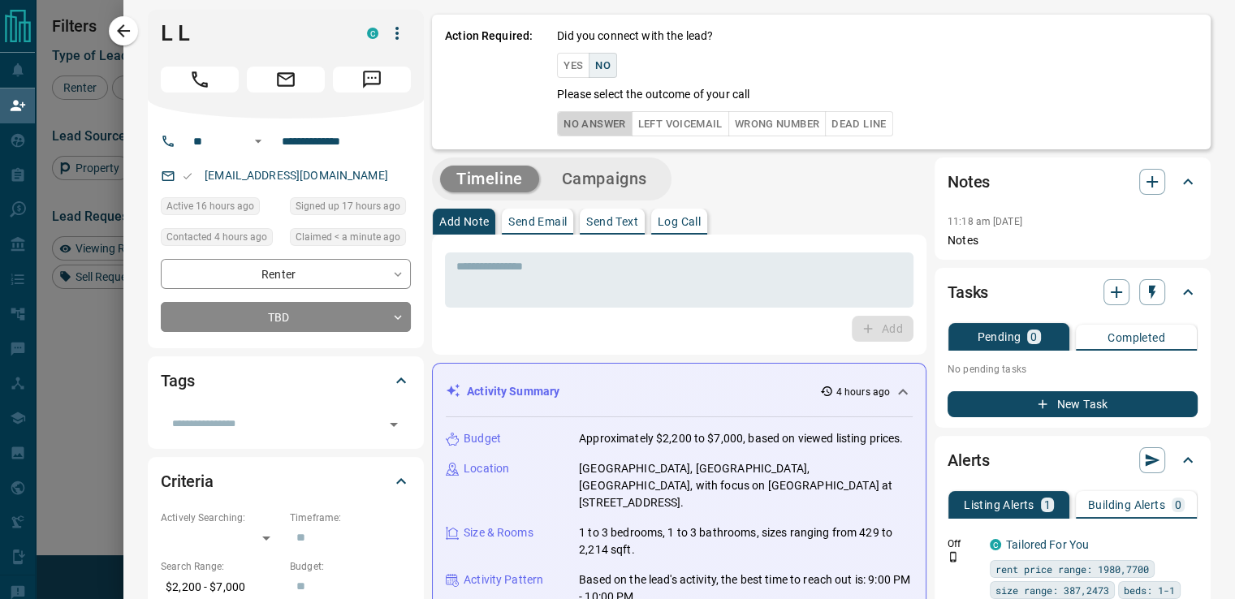
click at [582, 119] on button "No Answer" at bounding box center [594, 123] width 75 height 25
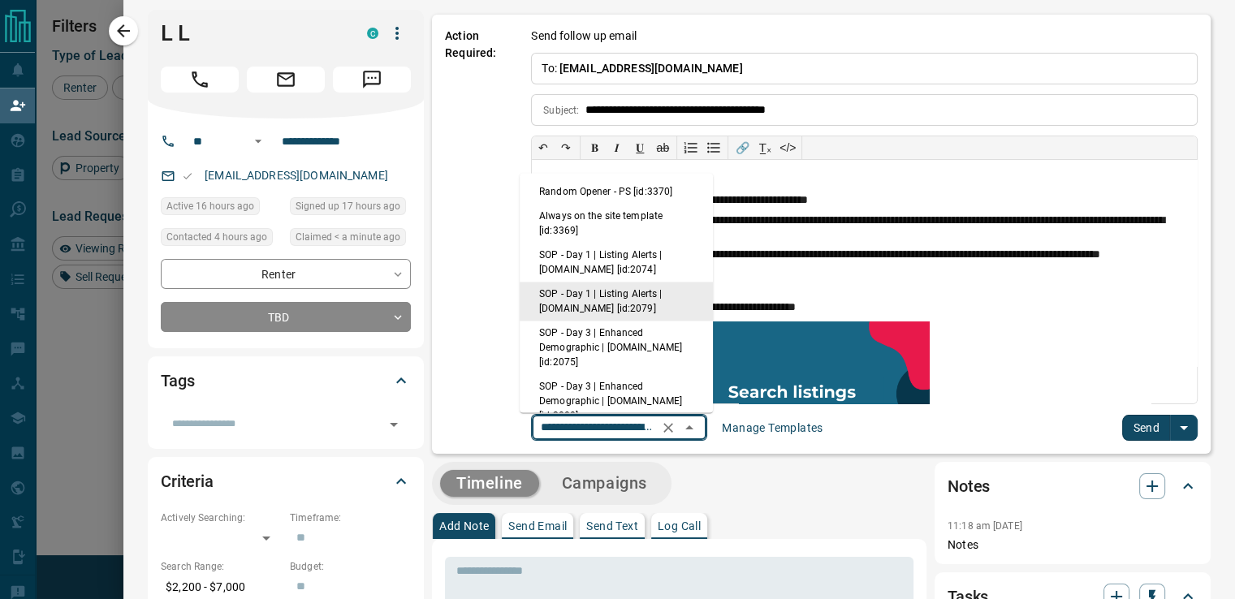
click at [611, 422] on input "**********" at bounding box center [595, 427] width 123 height 20
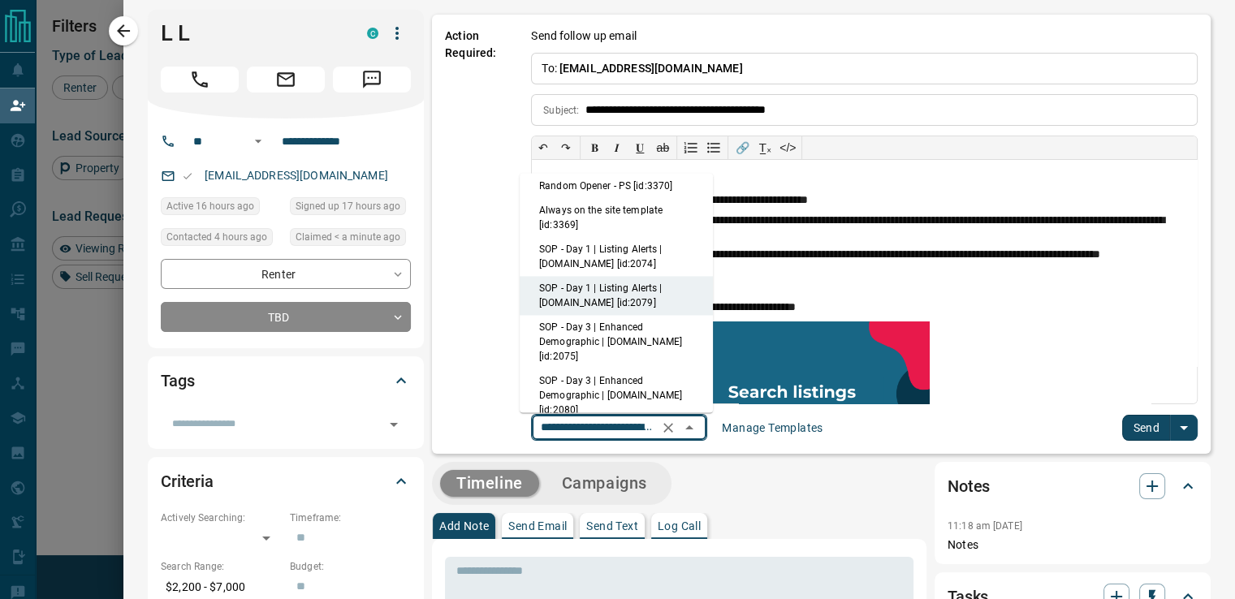
scroll to position [0, 0]
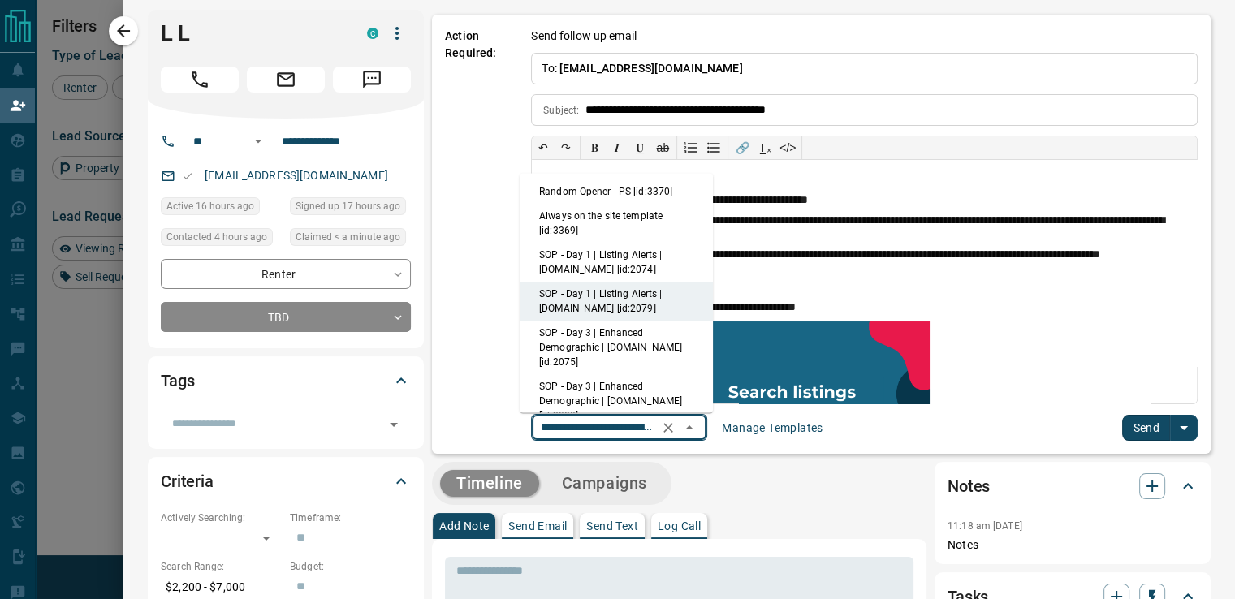
click at [630, 180] on li "Random Opener - PS [id:3370]" at bounding box center [616, 191] width 193 height 24
type input "**********"
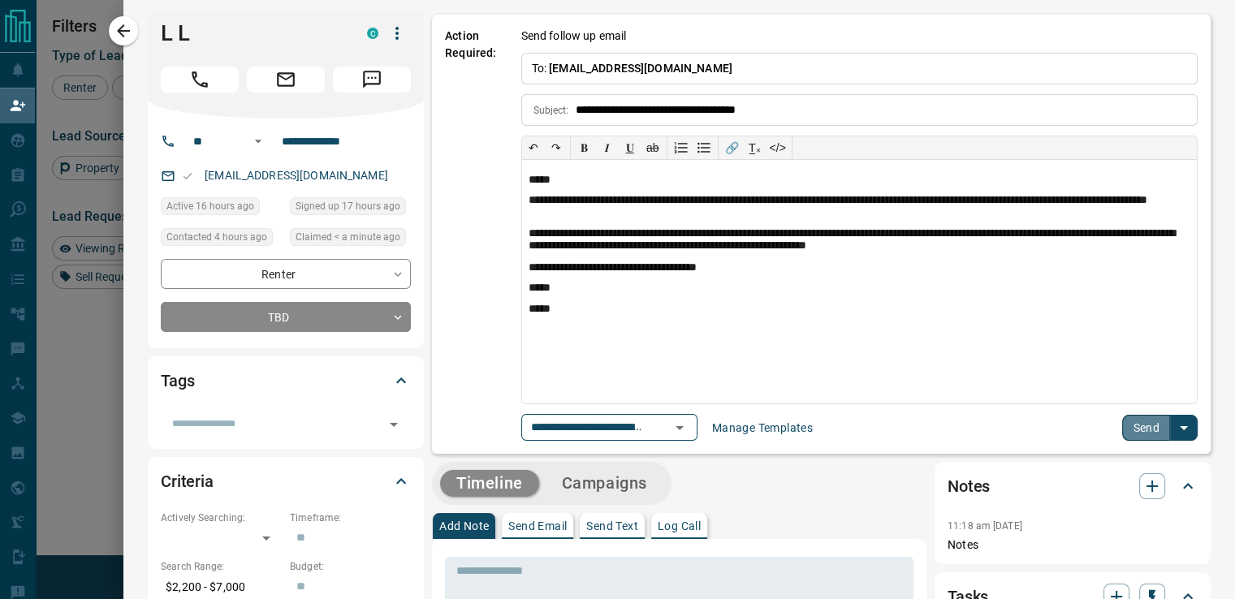
click at [1128, 425] on button "Send" at bounding box center [1146, 428] width 48 height 26
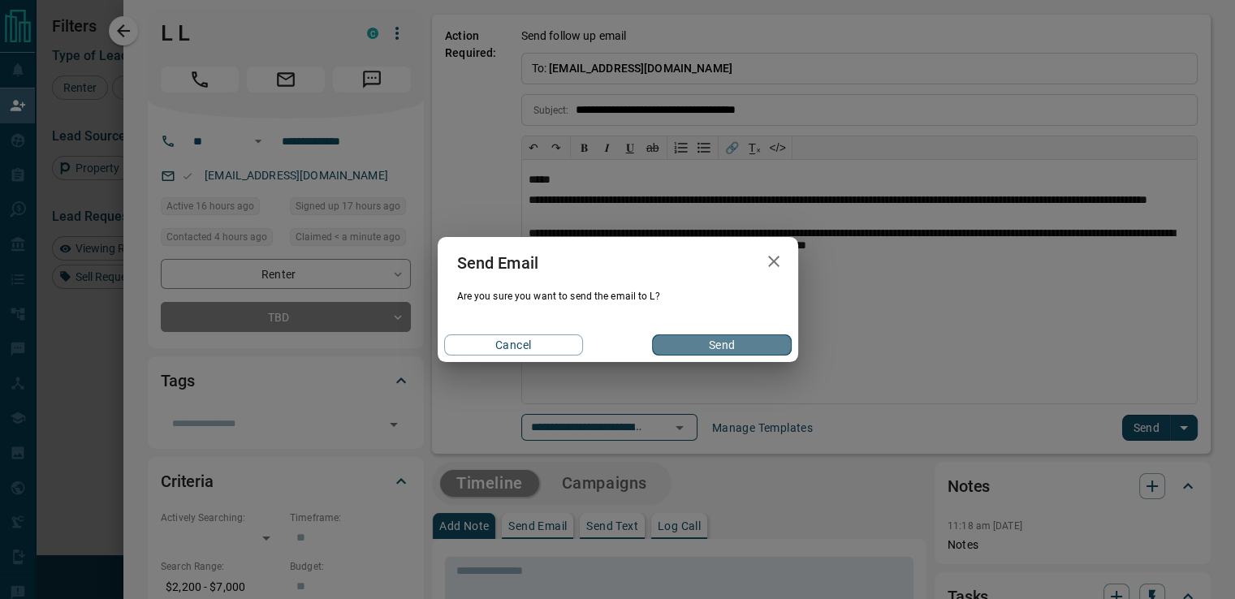
click at [707, 348] on button "Send" at bounding box center [721, 344] width 139 height 21
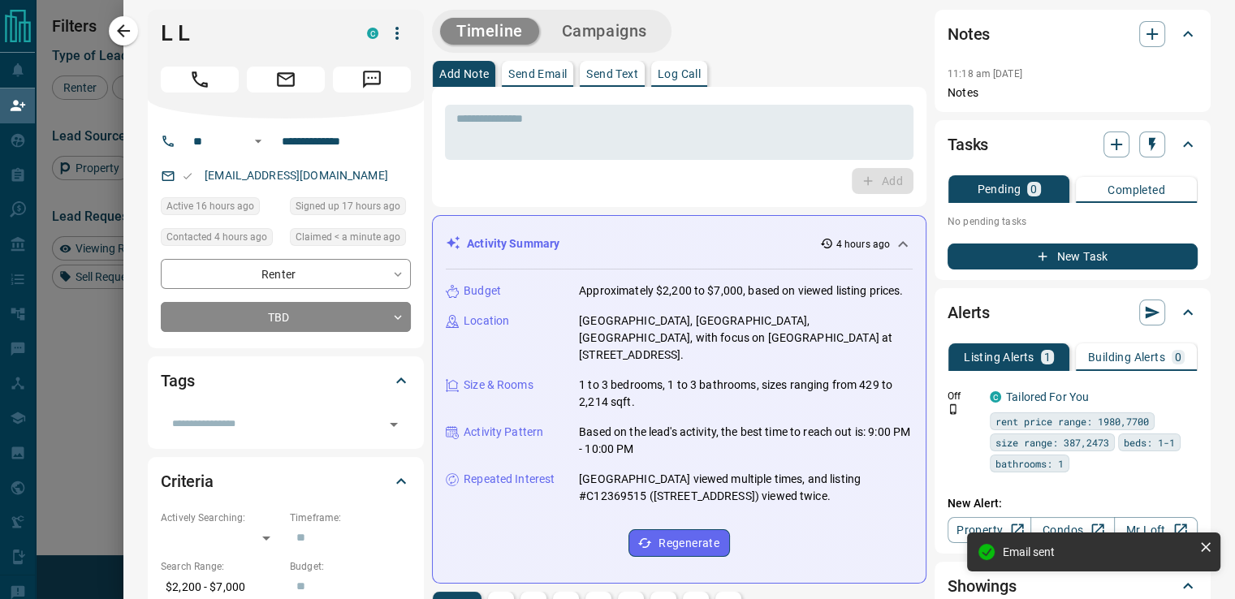
click at [124, 29] on icon "button" at bounding box center [123, 30] width 19 height 19
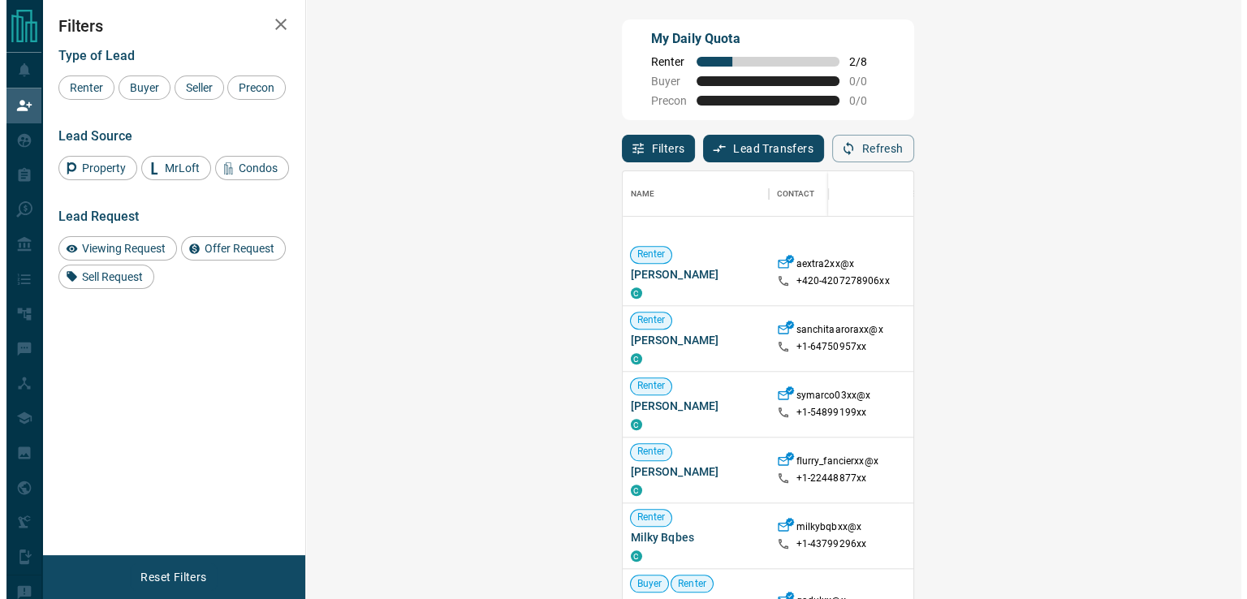
scroll to position [1522, 0]
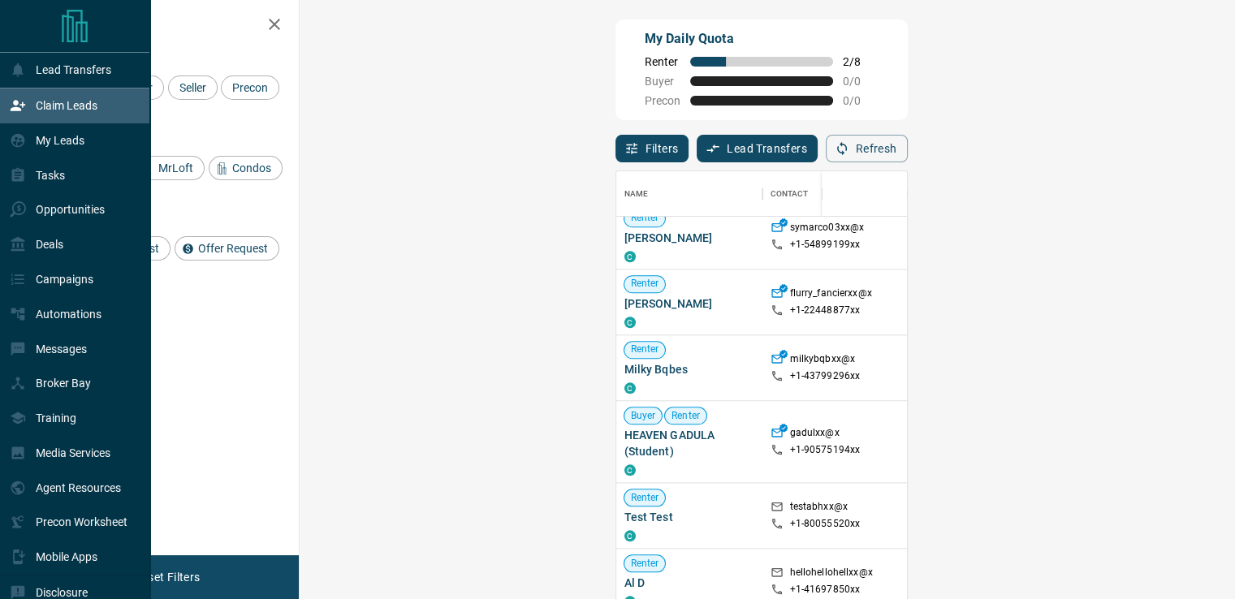
click at [65, 77] on div "Lead Transfers" at bounding box center [60, 70] width 101 height 27
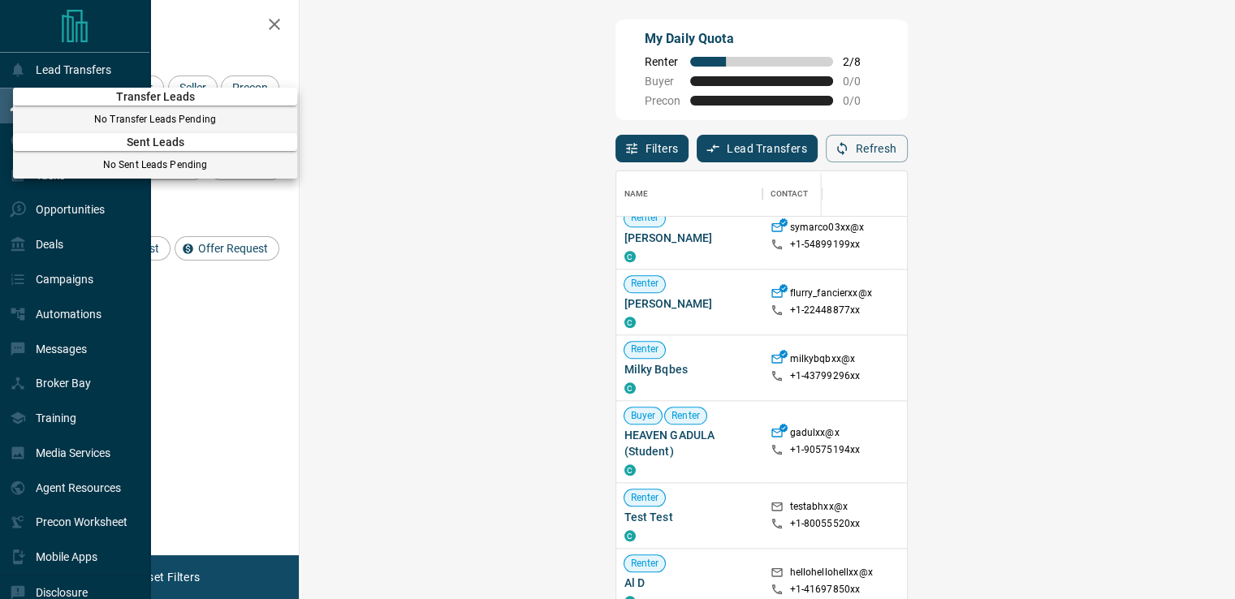
click at [65, 77] on div at bounding box center [617, 299] width 1235 height 599
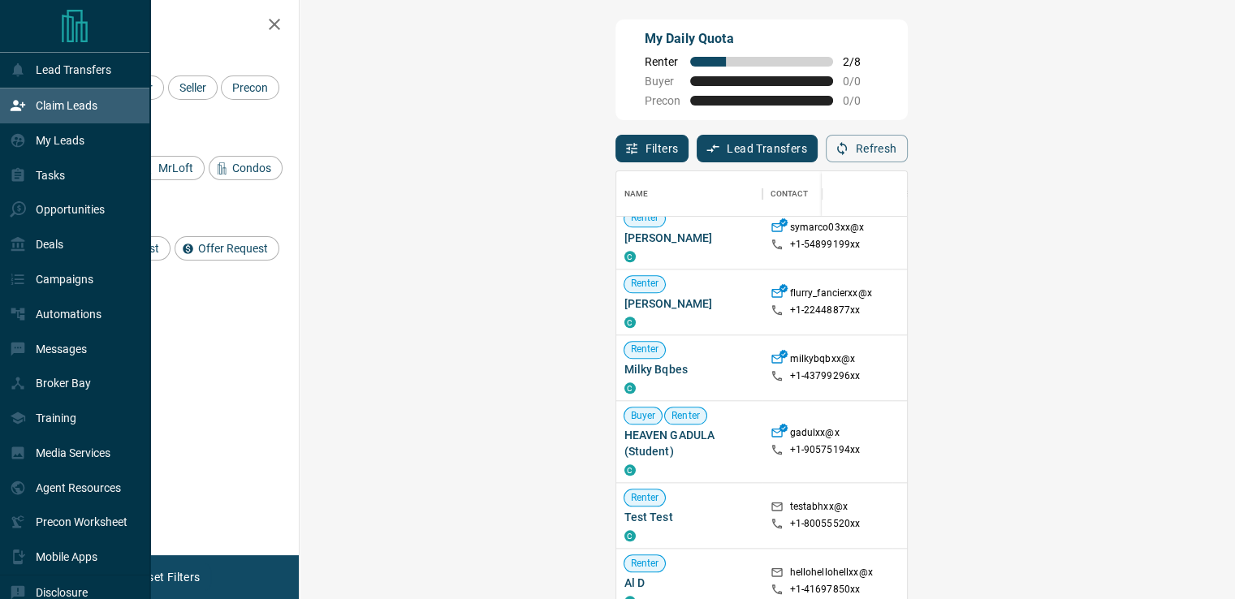
click at [21, 104] on icon at bounding box center [18, 105] width 16 height 16
click at [29, 144] on div "My Leads" at bounding box center [47, 140] width 75 height 27
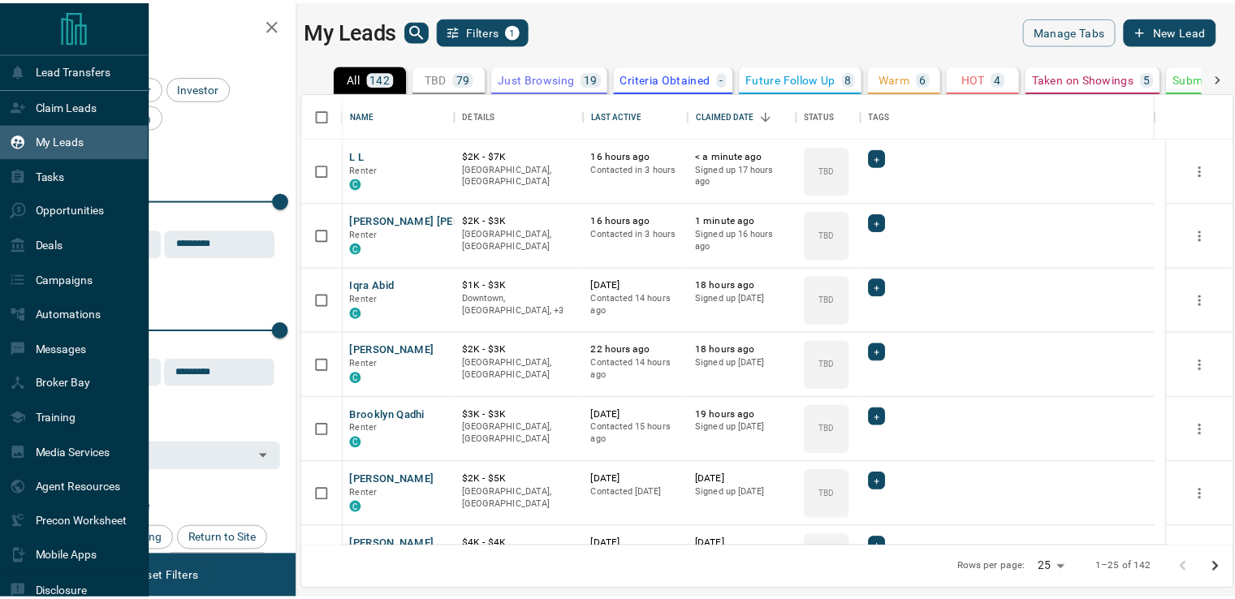
scroll to position [442, 928]
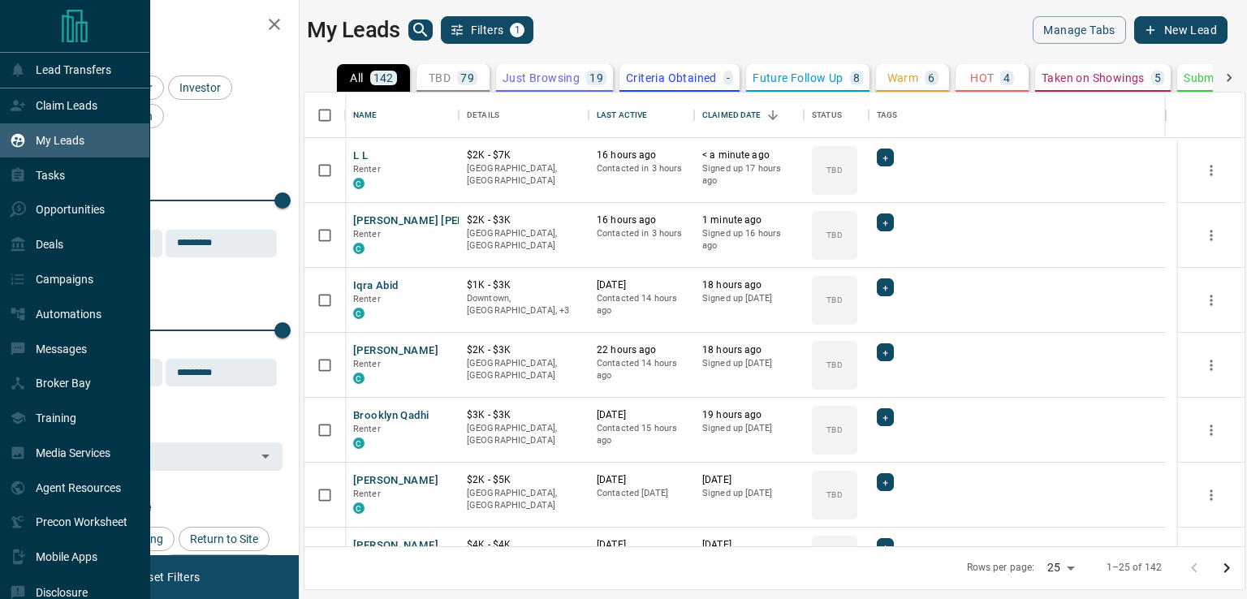
click at [68, 109] on p "Claim Leads" at bounding box center [67, 105] width 62 height 13
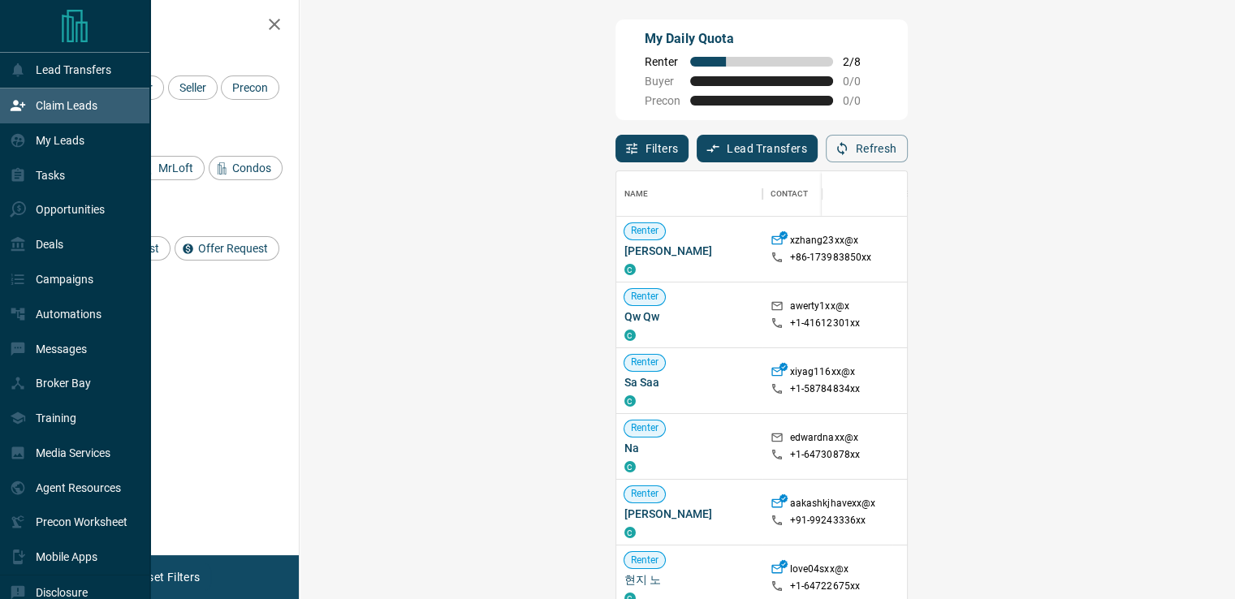
scroll to position [441, 887]
